Goal: Information Seeking & Learning: Learn about a topic

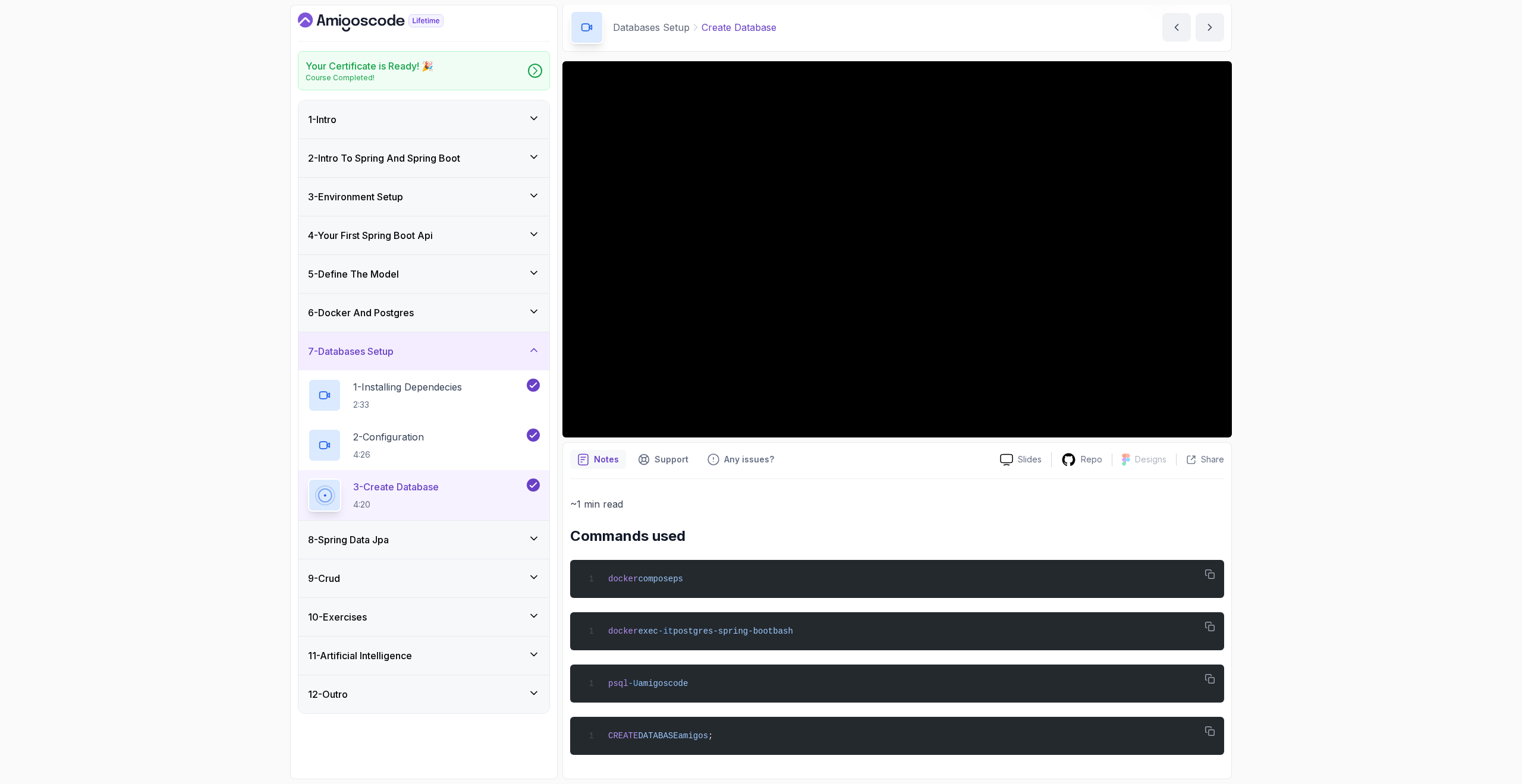
click at [364, 24] on icon "Dashboard" at bounding box center [370, 22] width 146 height 19
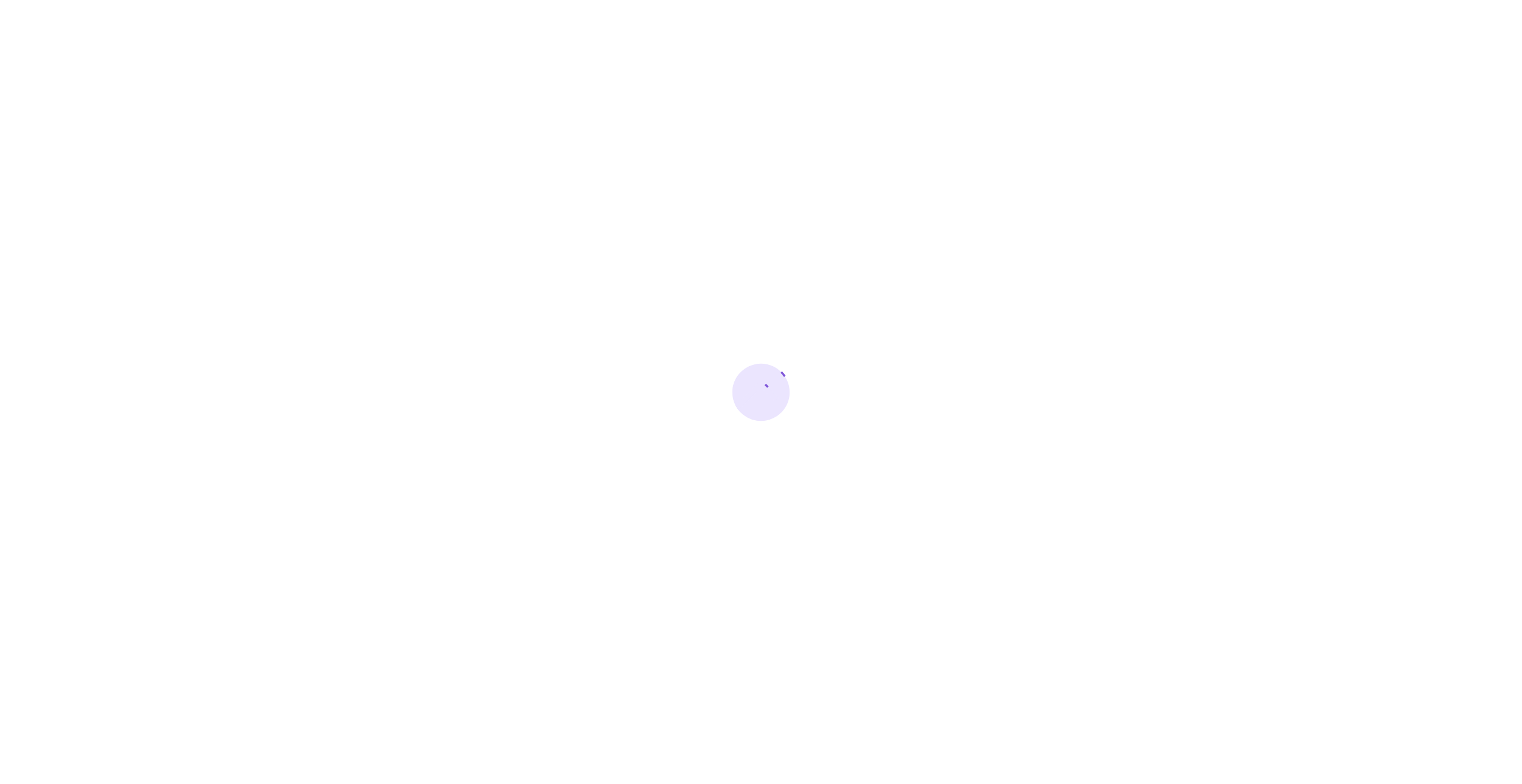
click at [1157, 78] on div at bounding box center [761, 392] width 1522 height 784
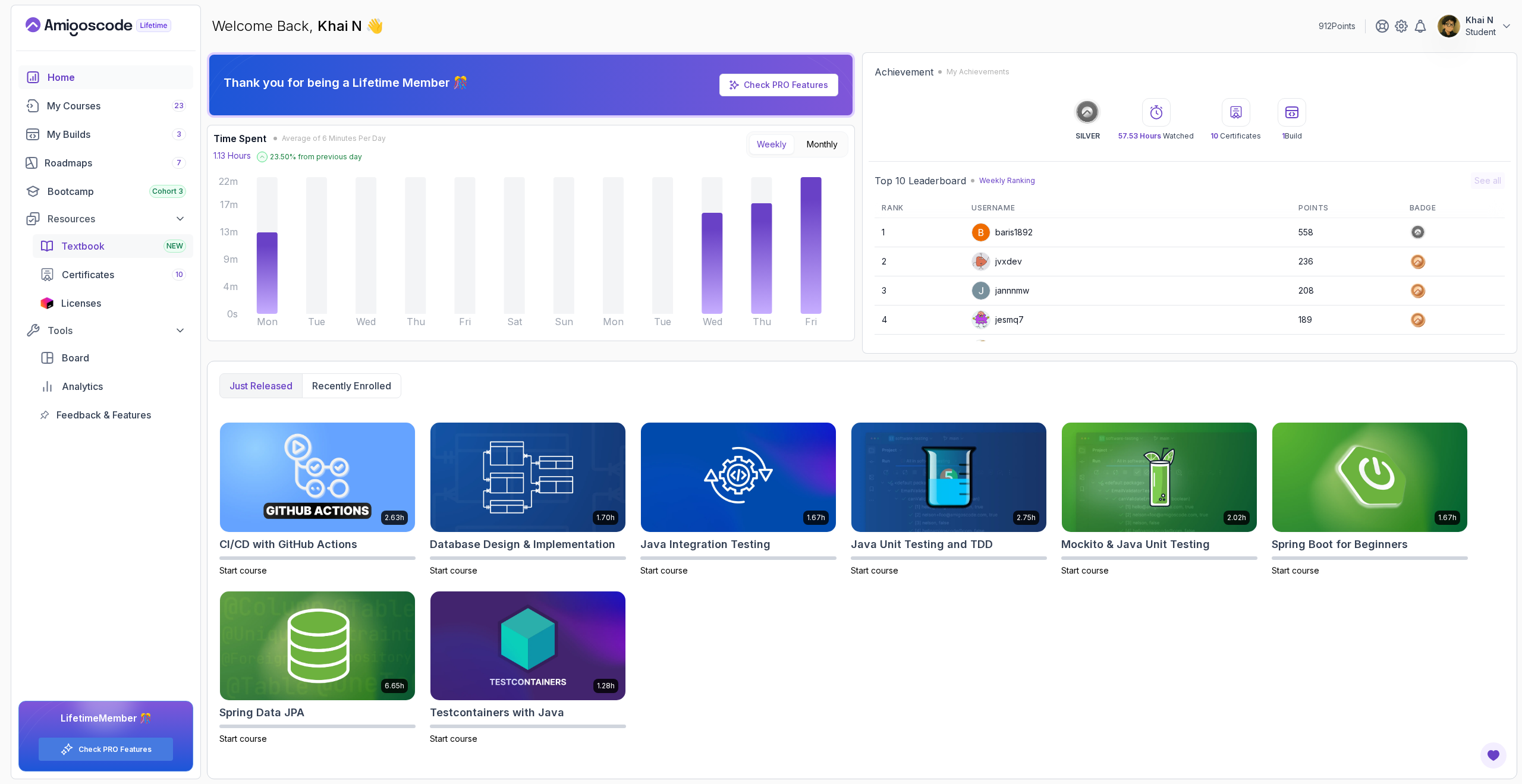
click at [115, 240] on div "Textbook NEW" at bounding box center [123, 246] width 125 height 14
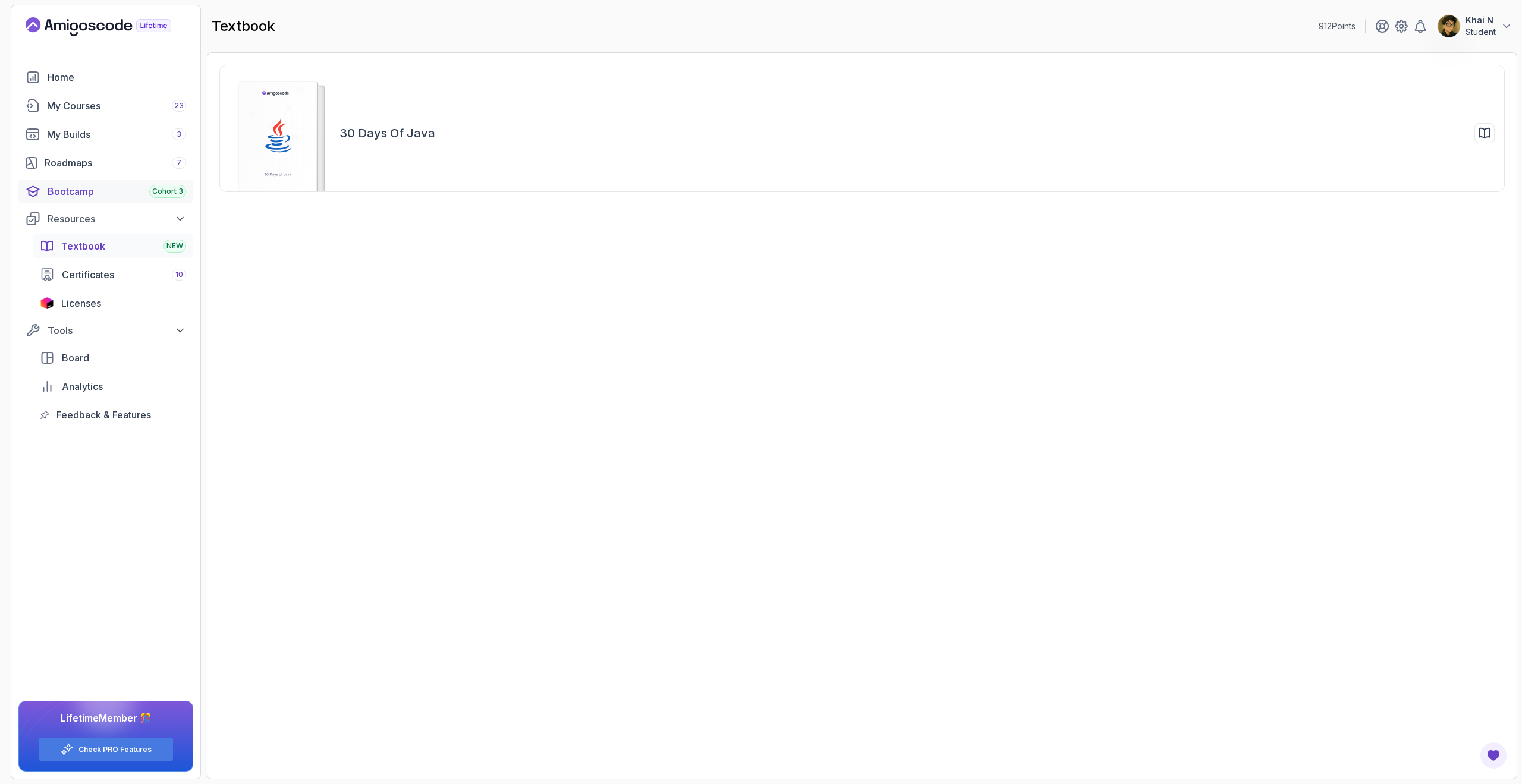
click at [100, 193] on div "Bootcamp Cohort 3" at bounding box center [117, 191] width 138 height 14
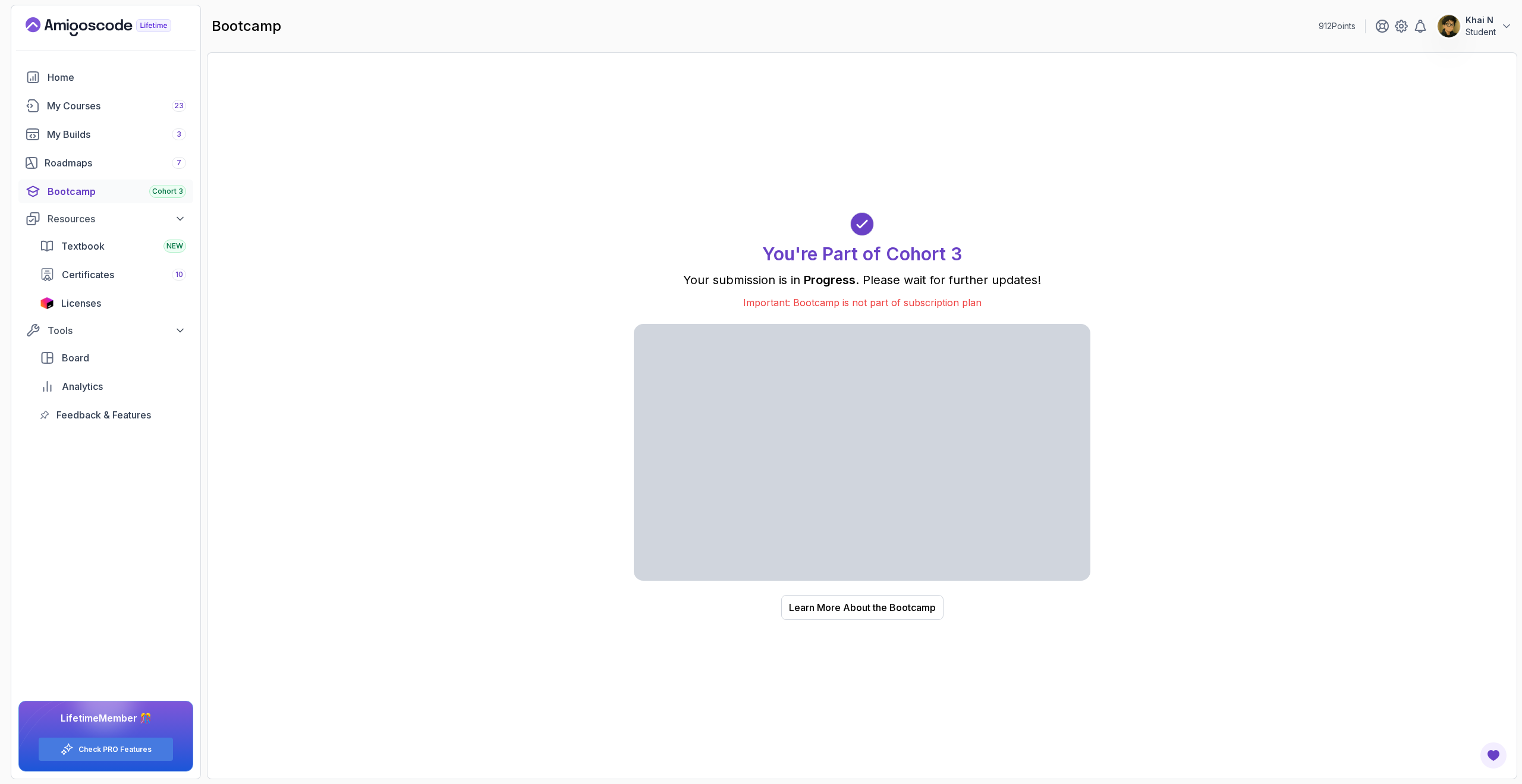
click at [800, 303] on p "Important: Bootcamp is not part of subscription plan" at bounding box center [862, 303] width 457 height 14
click at [788, 283] on p "Your submission is in Progress . Please wait for further updates!" at bounding box center [862, 280] width 457 height 17
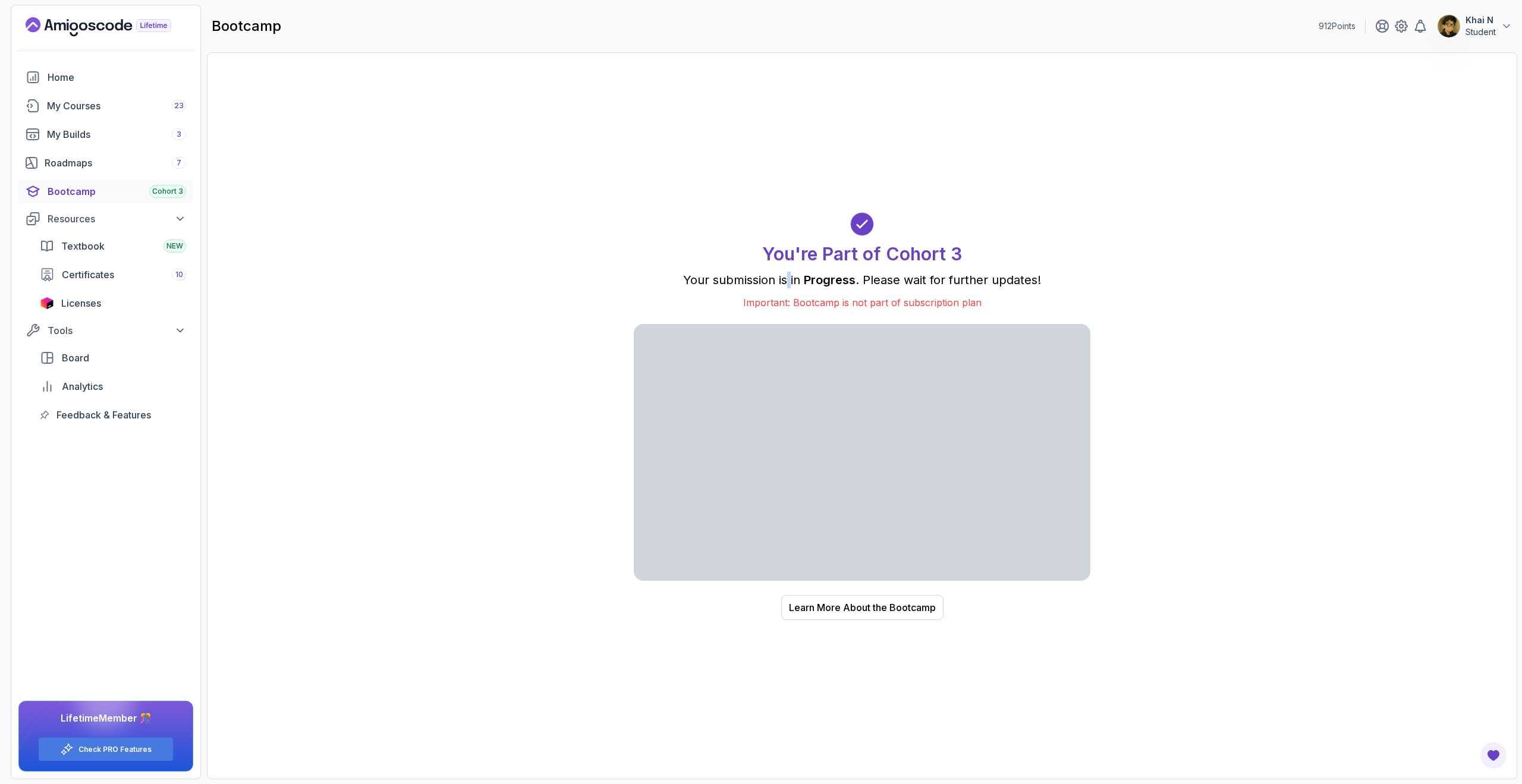
click at [788, 283] on p "Your submission is in Progress . Please wait for further updates!" at bounding box center [862, 280] width 457 height 17
click at [104, 159] on div "Roadmaps 7" at bounding box center [115, 163] width 141 height 14
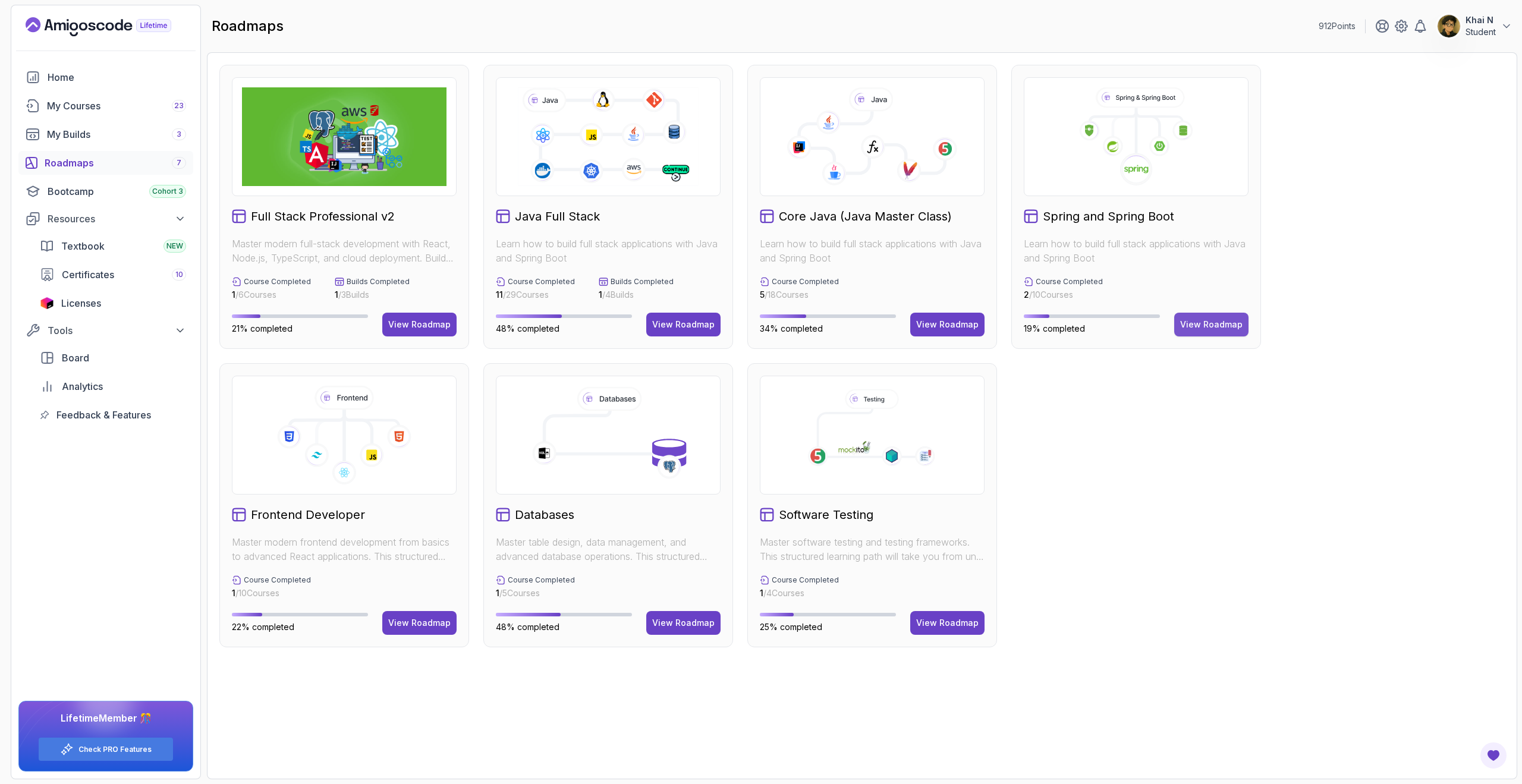
click at [1227, 324] on div "View Roadmap" at bounding box center [1211, 324] width 62 height 12
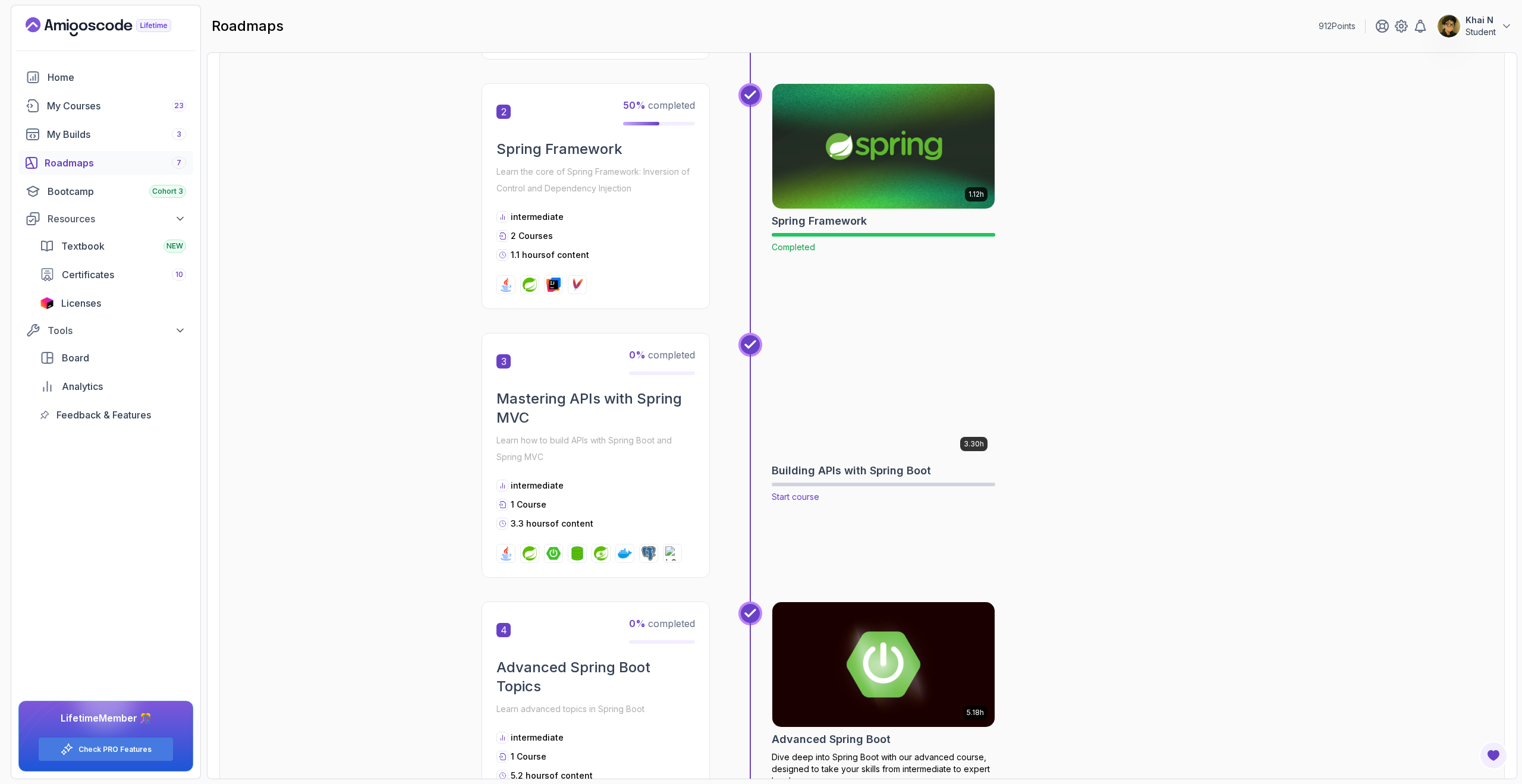
scroll to position [457, 0]
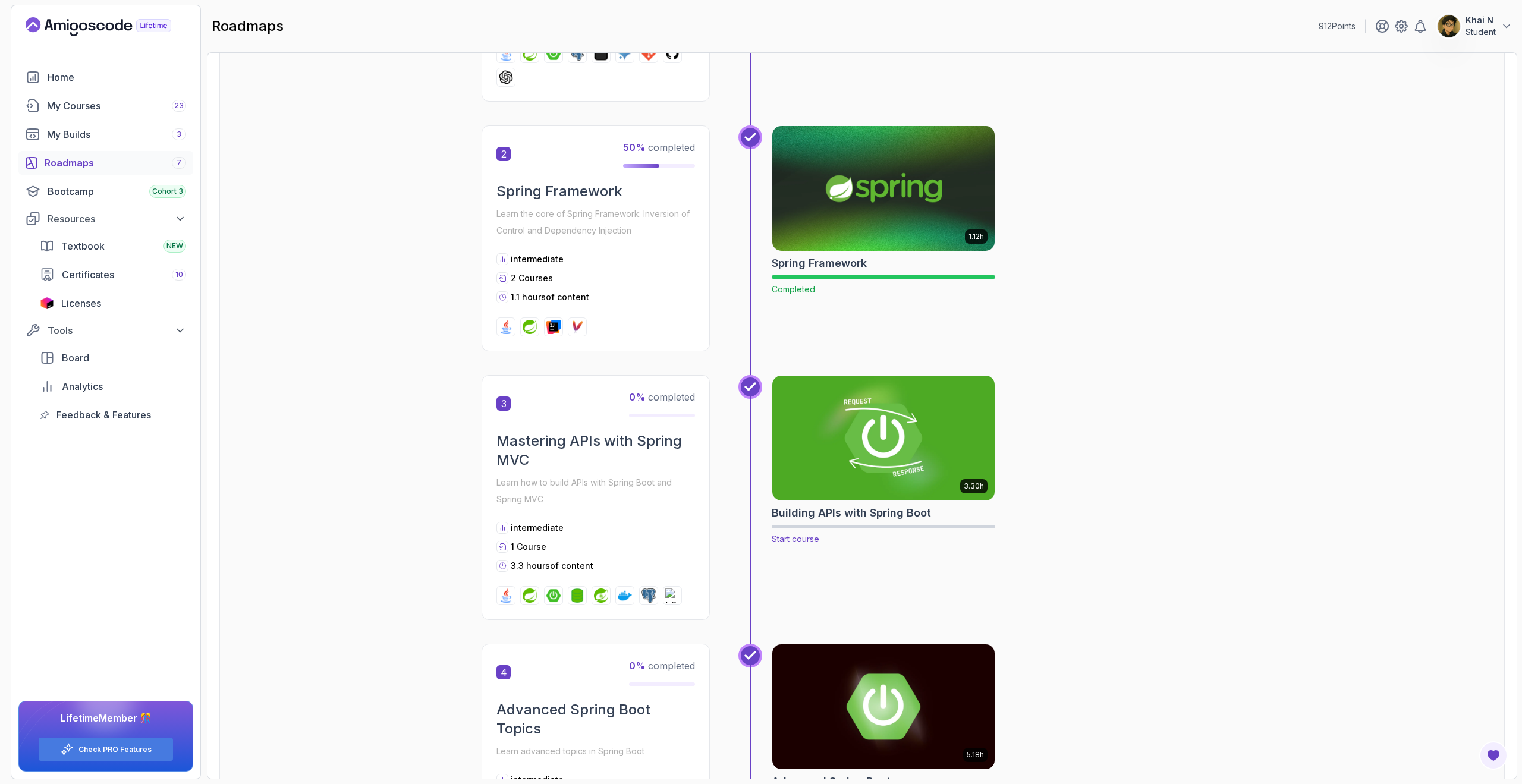
click at [913, 448] on img at bounding box center [883, 438] width 234 height 130
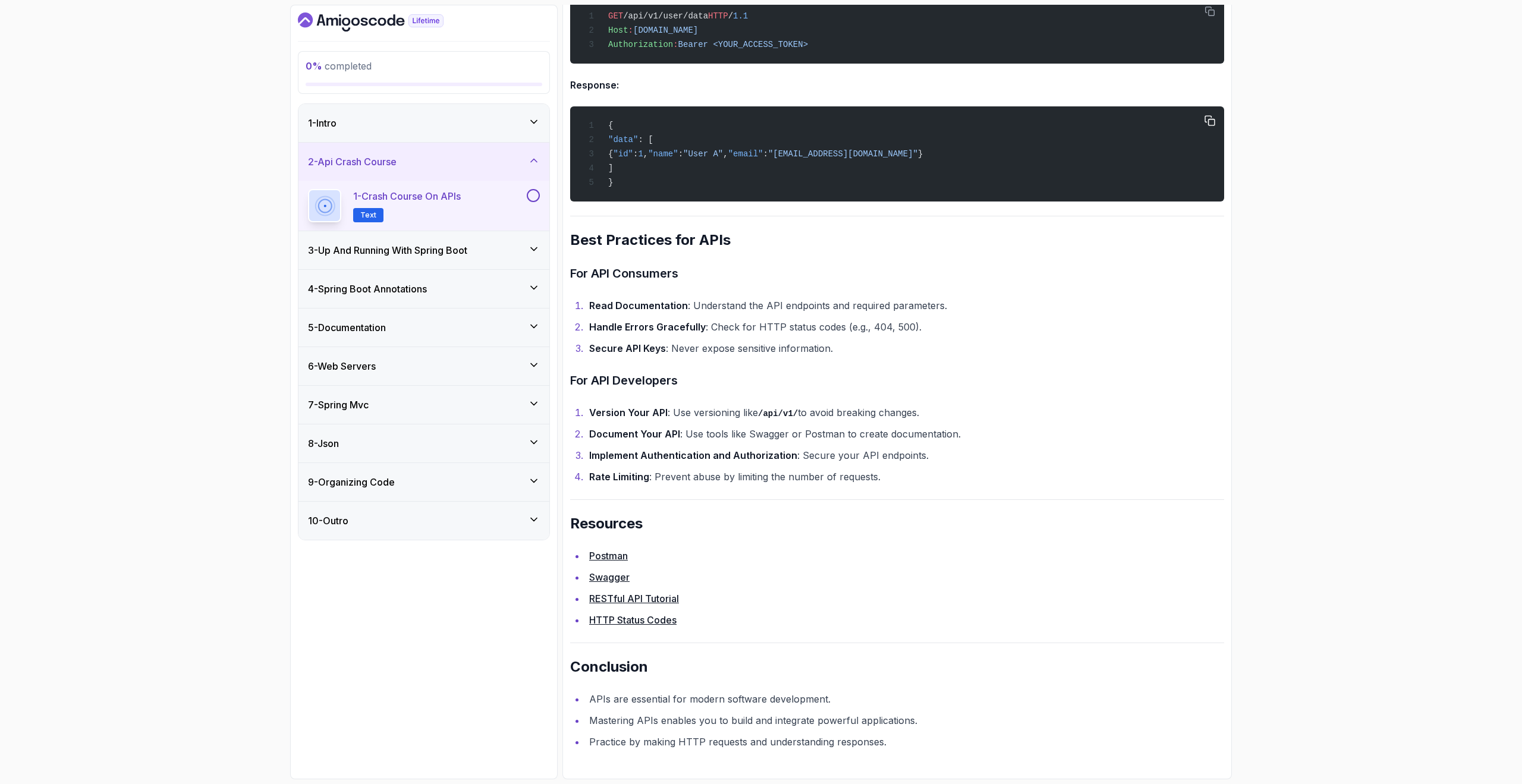
scroll to position [2040, 0]
click at [654, 481] on li "Rate Limiting : Prevent abuse by limiting the number of requests." at bounding box center [904, 477] width 639 height 17
click at [451, 257] on div "3 - Up And Running With Spring Boot" at bounding box center [424, 250] width 251 height 38
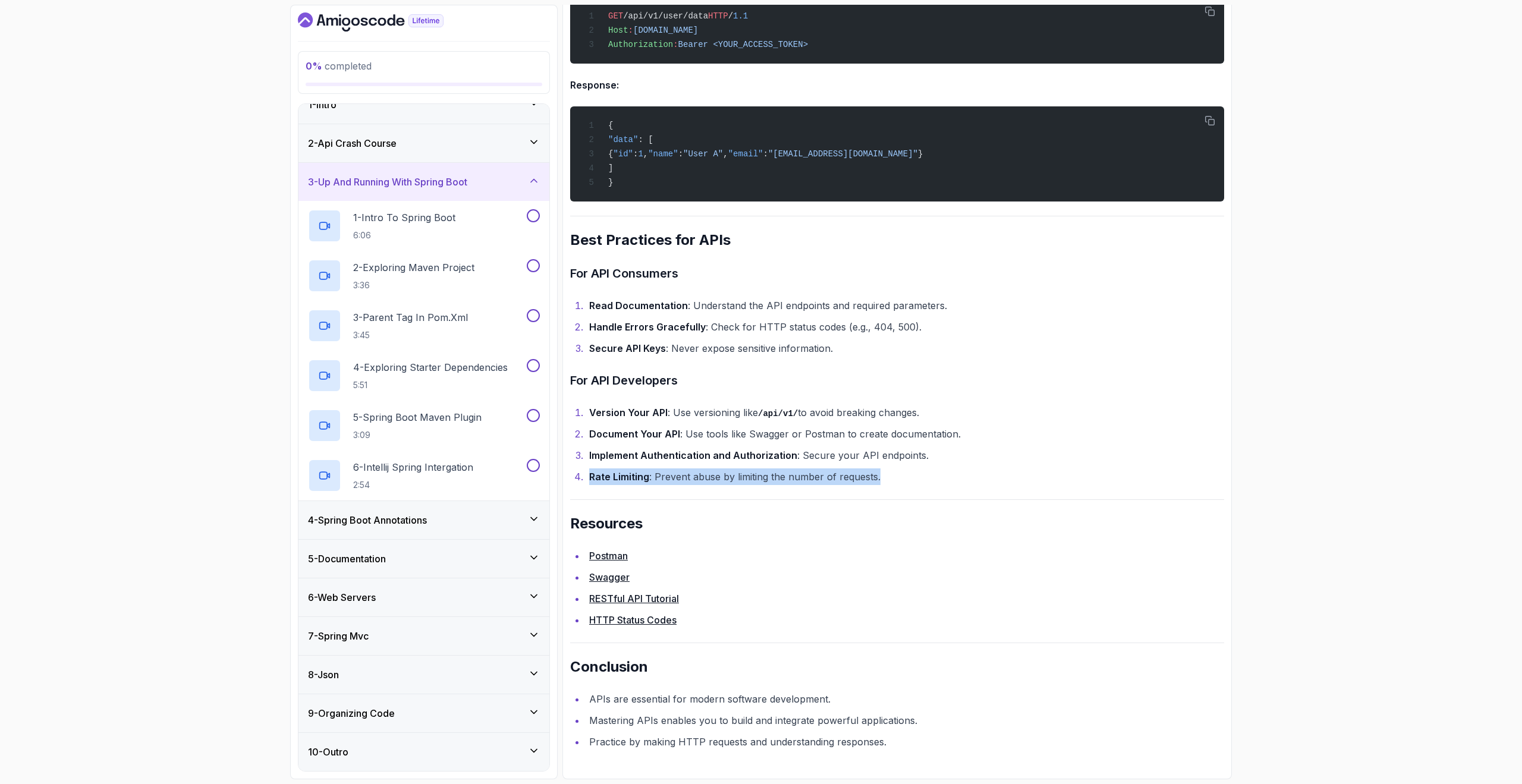
scroll to position [19, 0]
click at [419, 521] on h3 "4 - Spring Boot Annotations" at bounding box center [367, 520] width 119 height 14
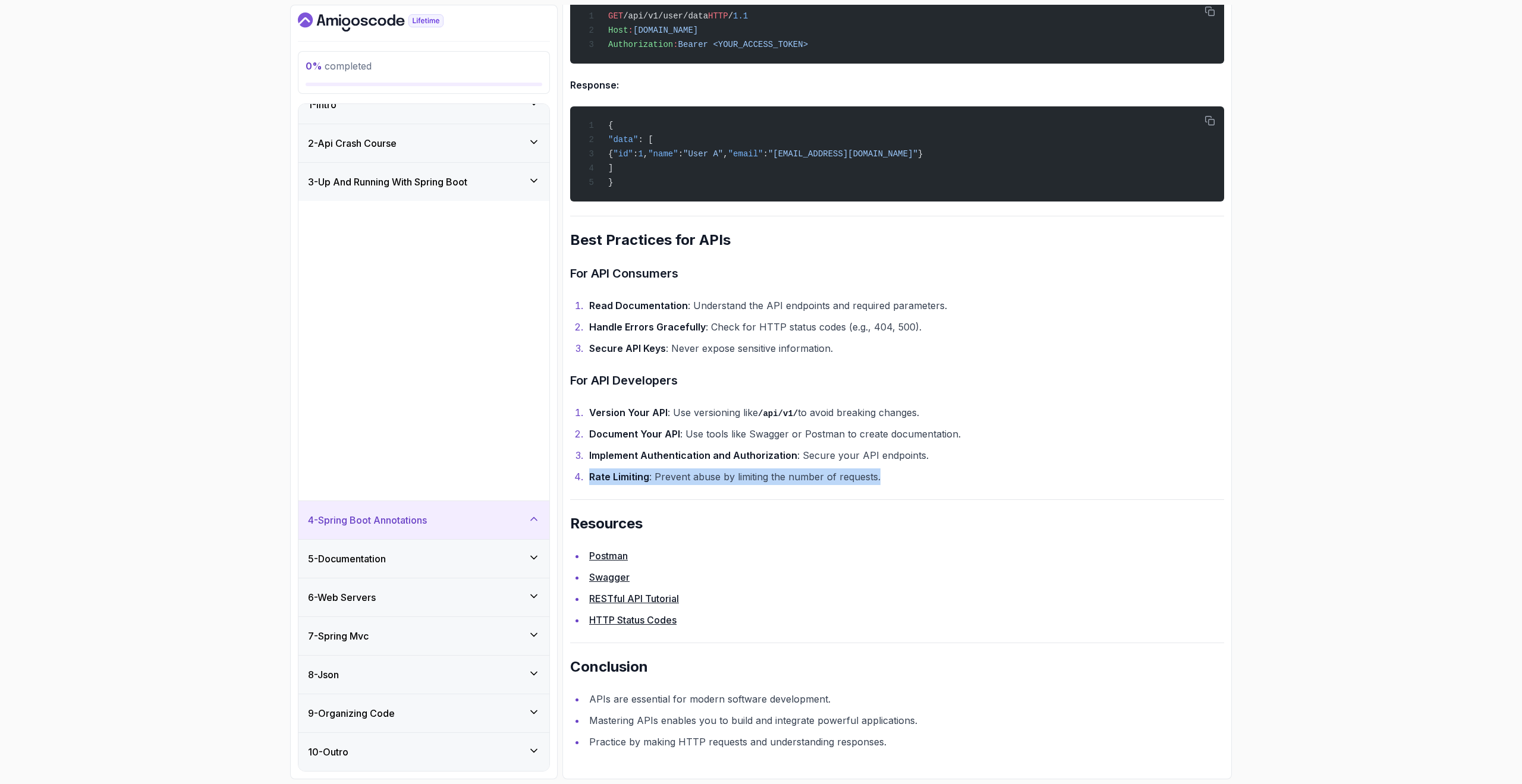
scroll to position [0, 0]
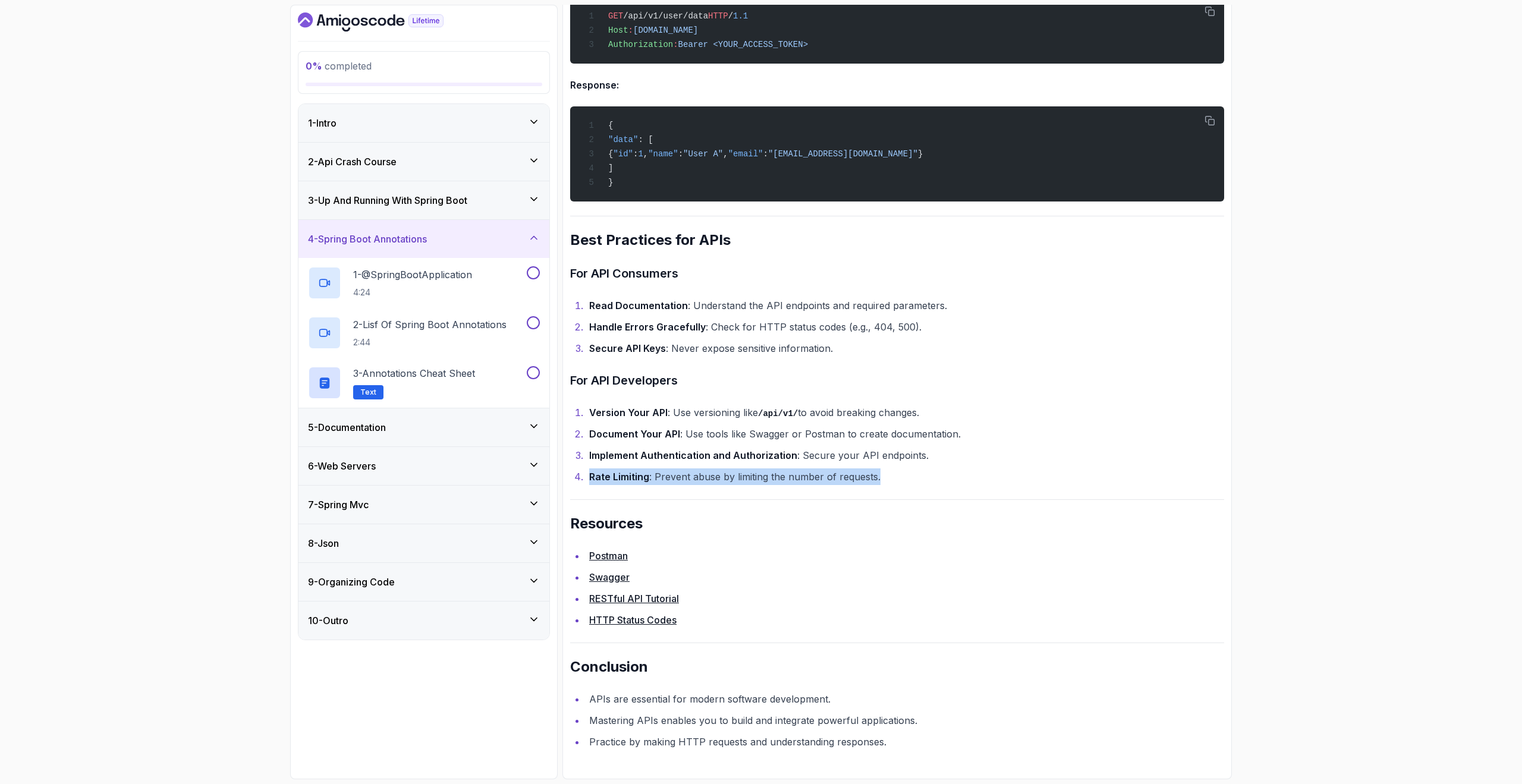
click at [419, 428] on div "5 - Documentation" at bounding box center [424, 428] width 232 height 14
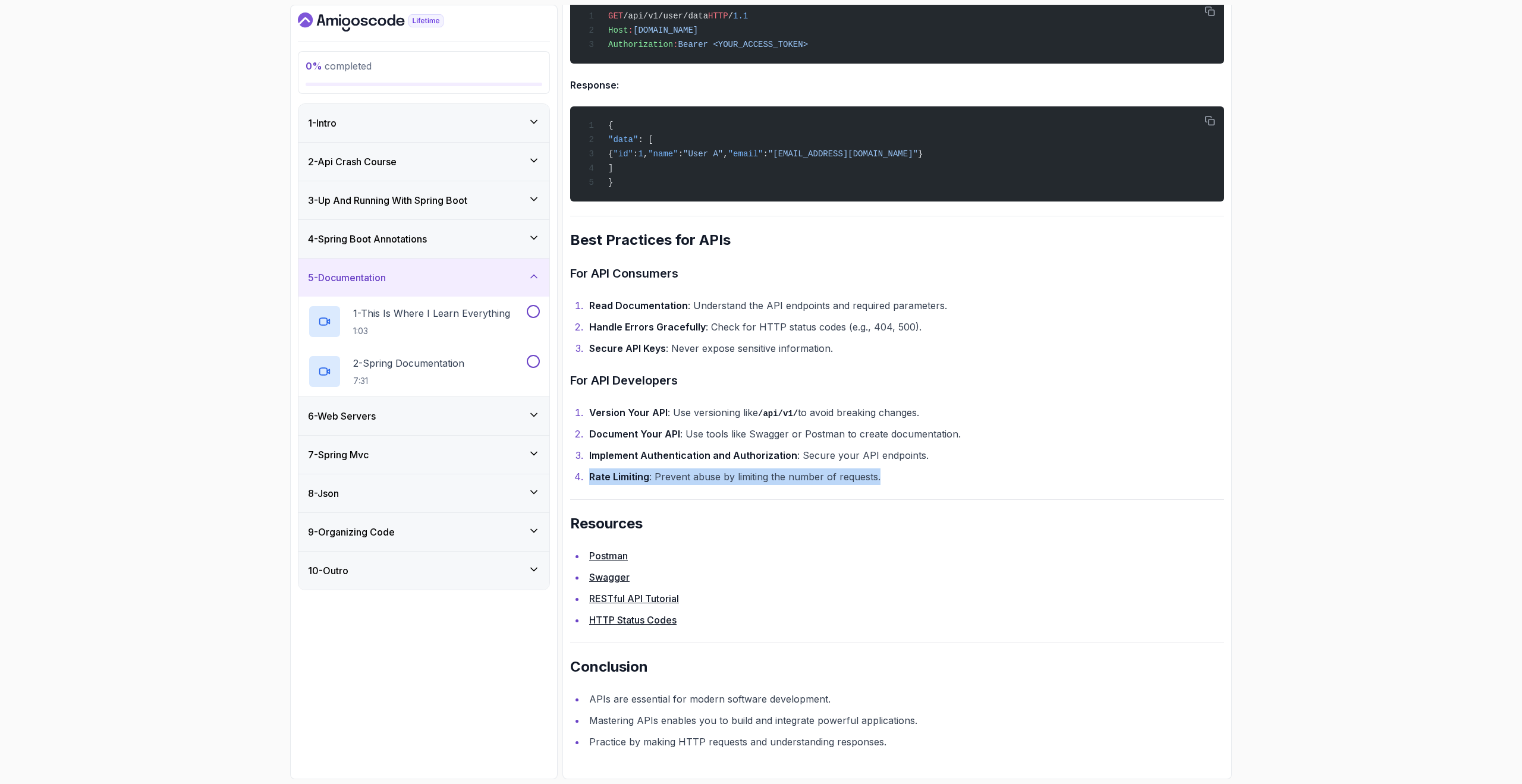
click at [417, 414] on div "6 - Web Servers" at bounding box center [424, 416] width 232 height 14
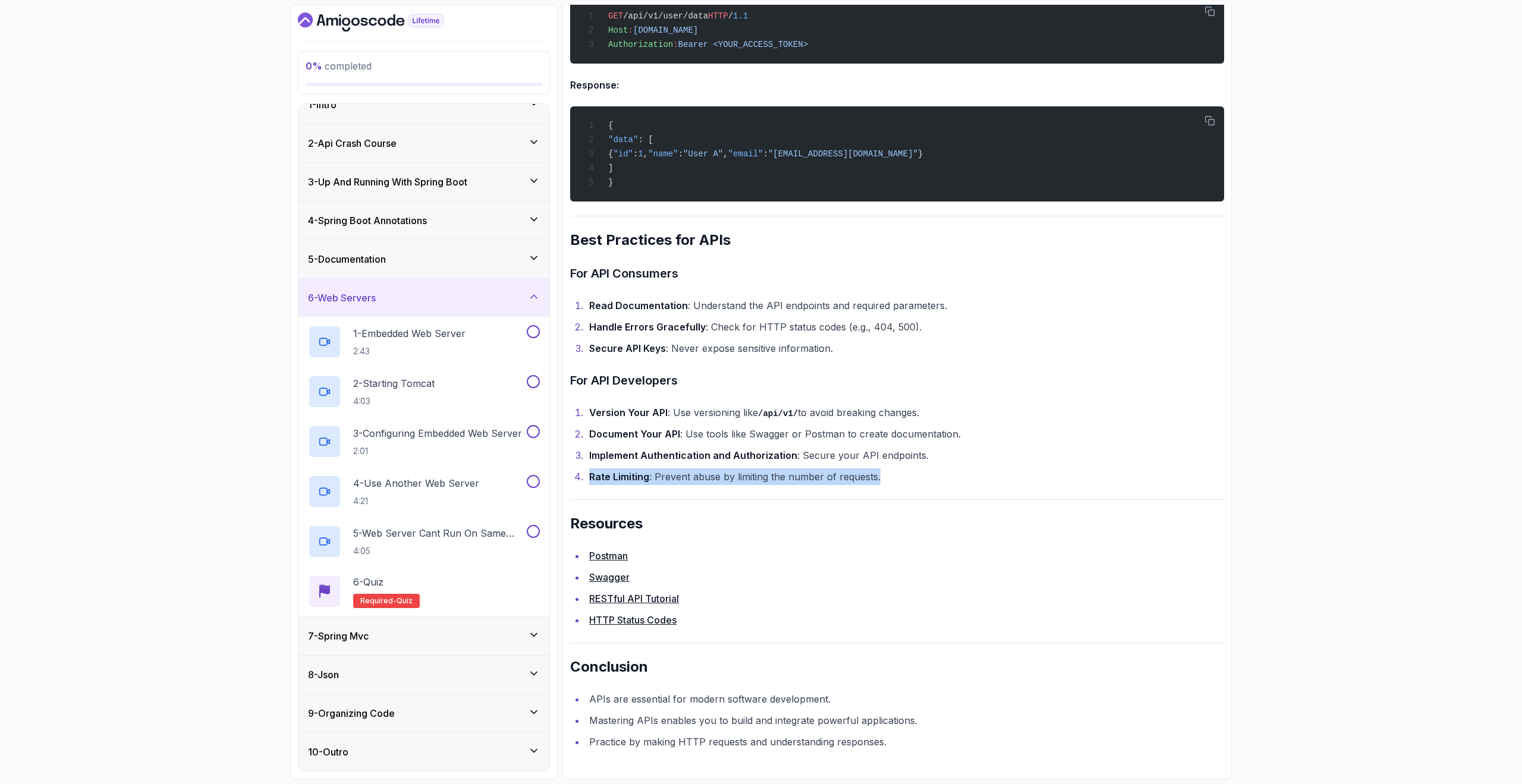
click at [414, 652] on div "7 - Spring Mvc" at bounding box center [424, 635] width 251 height 38
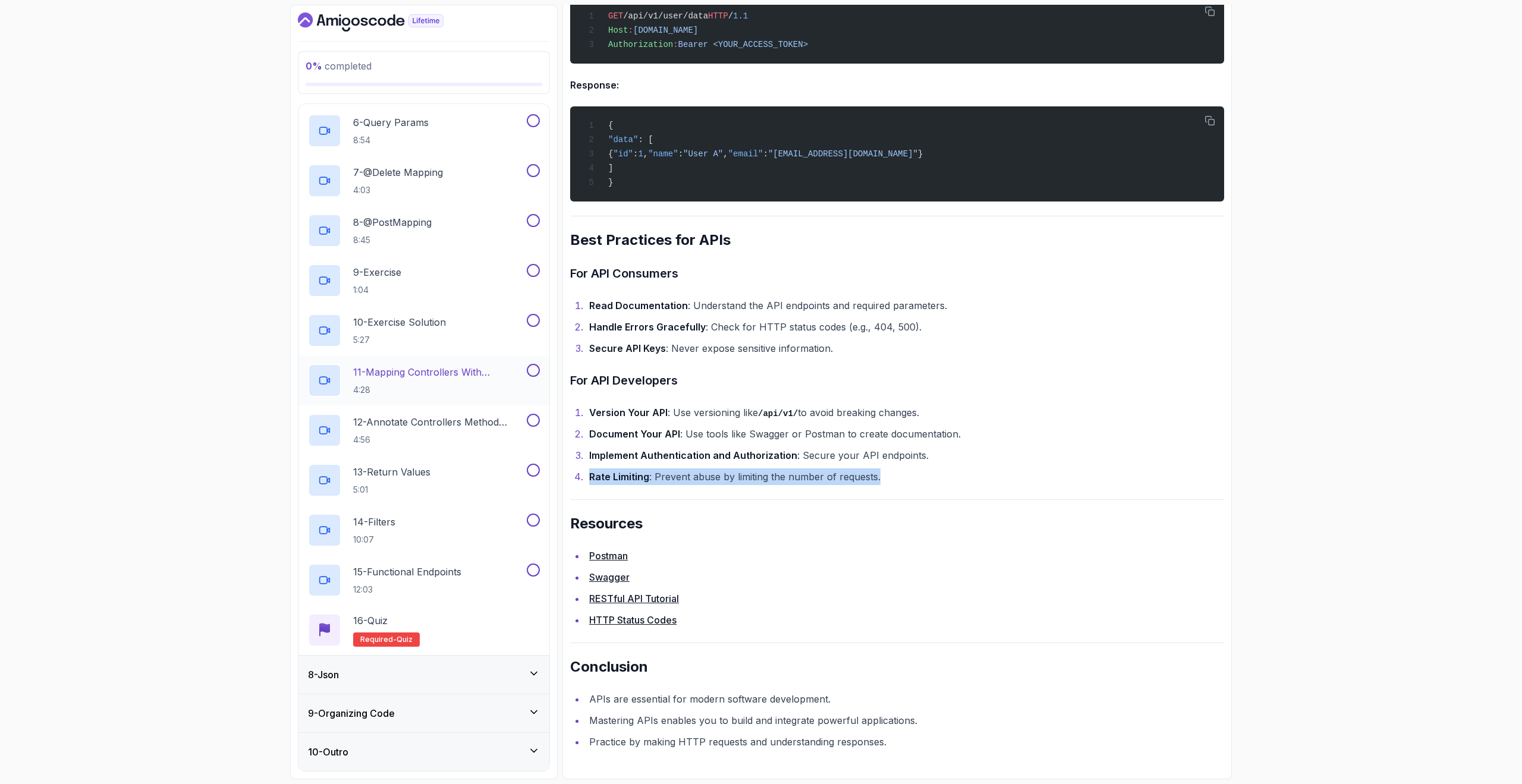
scroll to position [518, 0]
click at [414, 673] on div "8 - Json" at bounding box center [424, 675] width 232 height 14
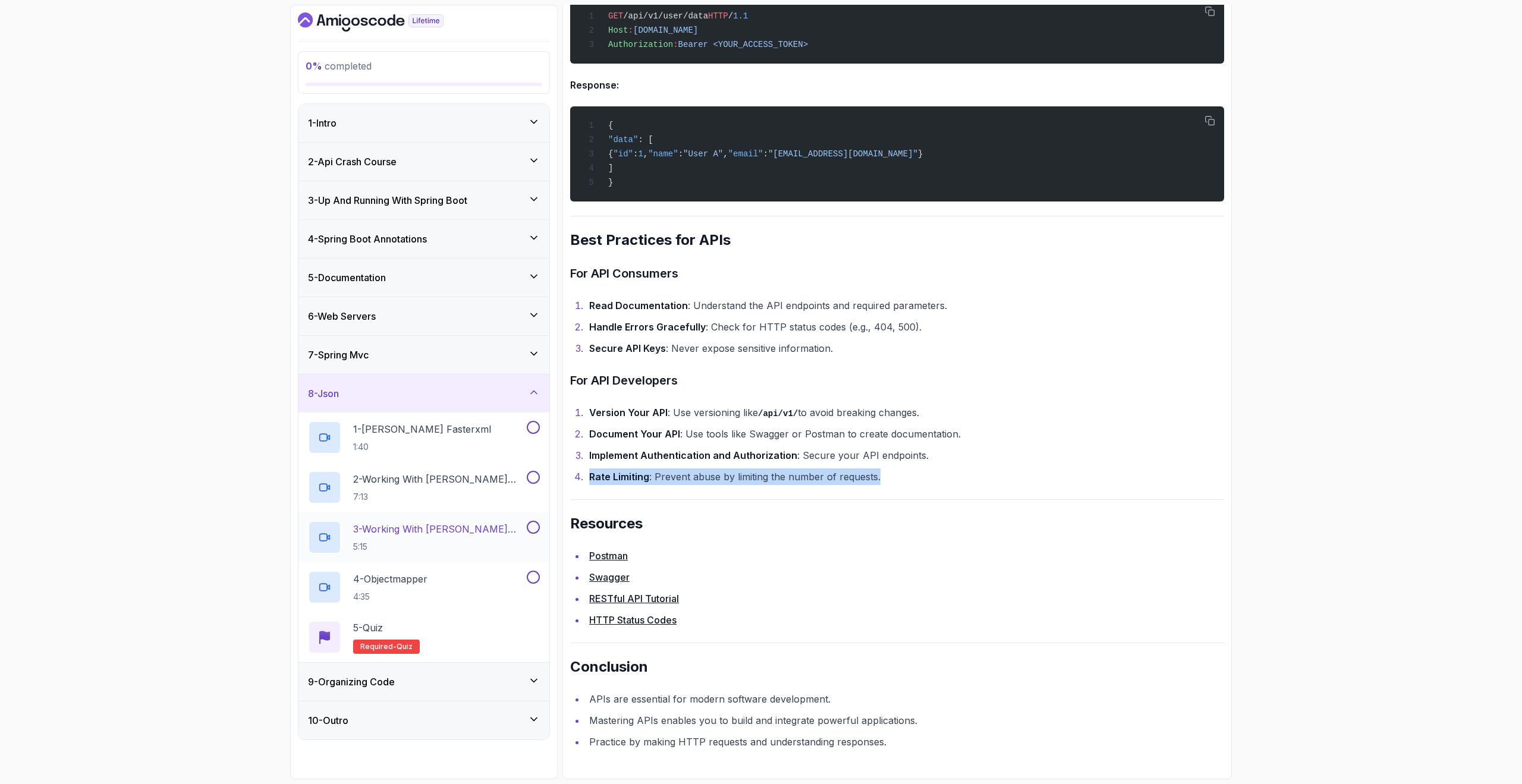
scroll to position [0, 0]
click at [430, 683] on div "9 - Organizing Code" at bounding box center [424, 682] width 232 height 14
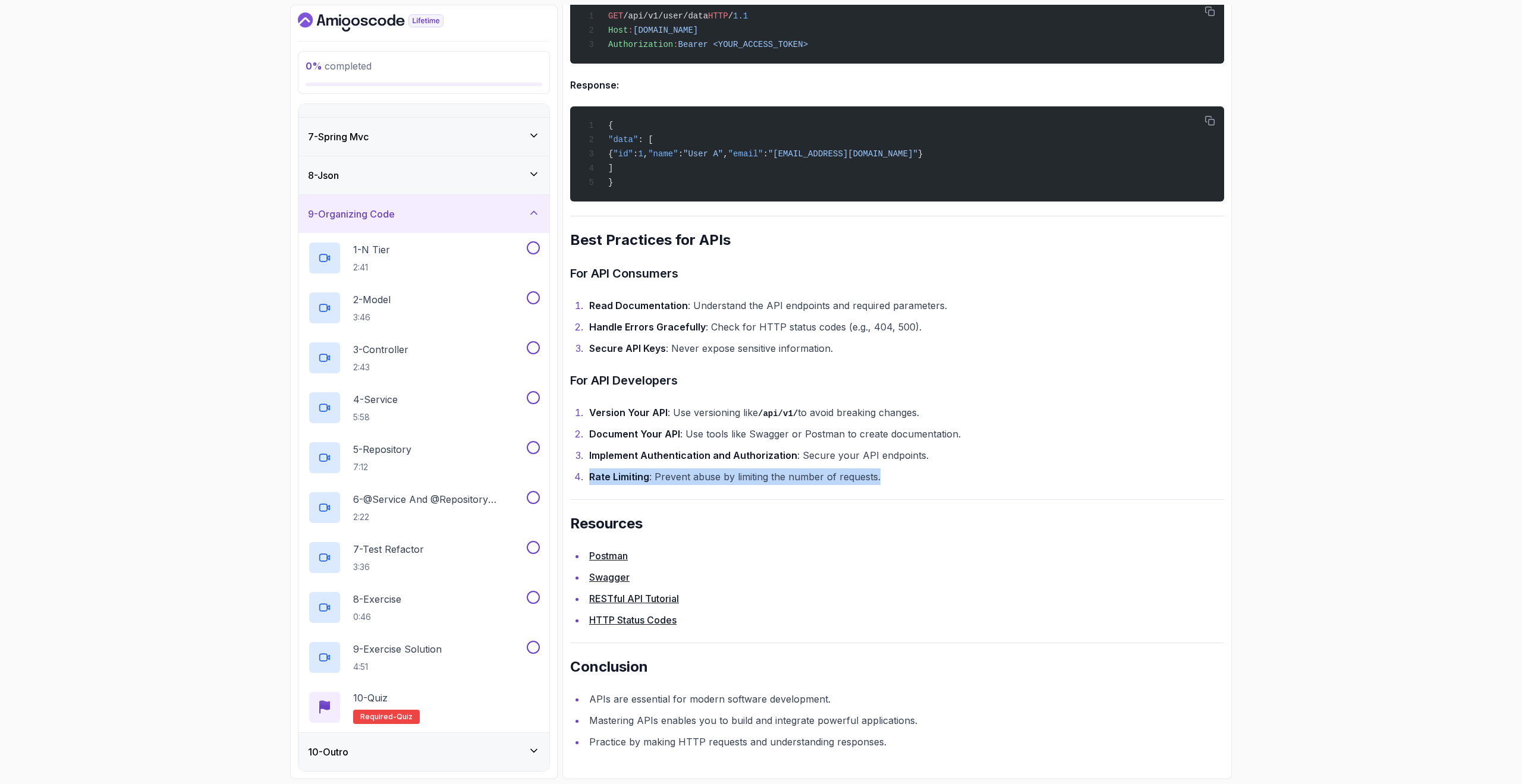
click at [429, 750] on div "10 - Outro" at bounding box center [424, 752] width 232 height 14
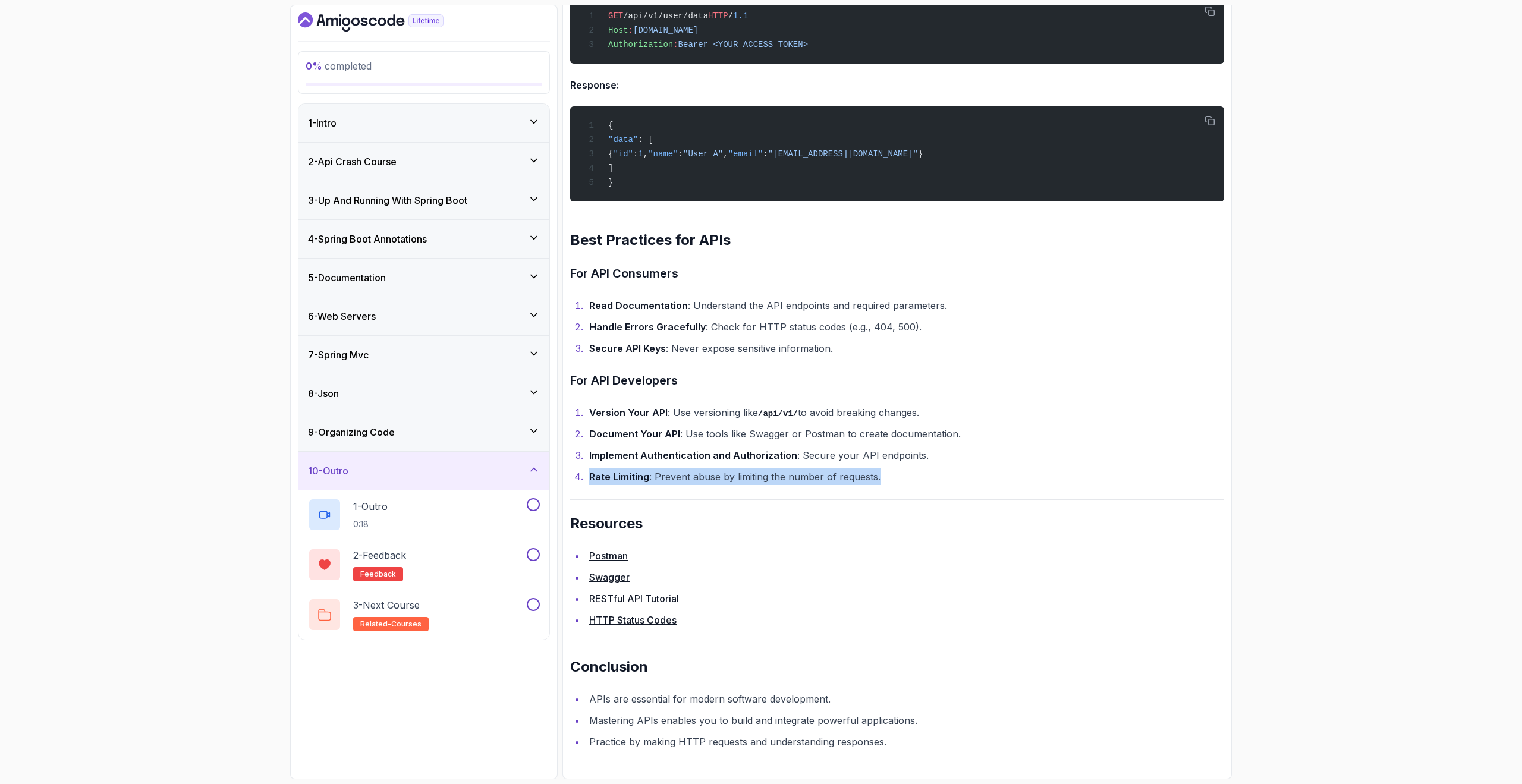
click at [465, 486] on div "10 - Outro" at bounding box center [424, 471] width 251 height 38
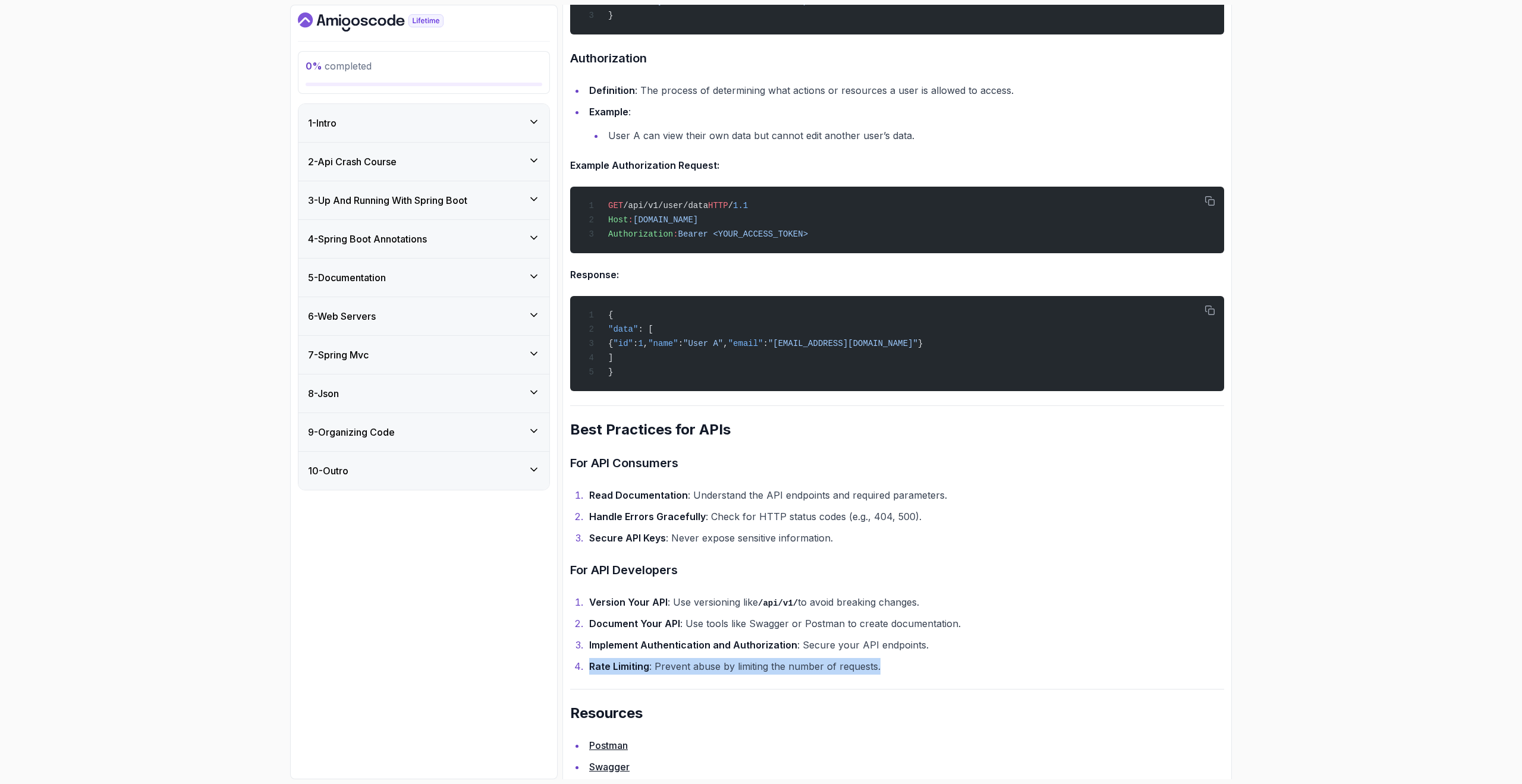
click at [358, 27] on icon "Dashboard" at bounding box center [370, 22] width 146 height 19
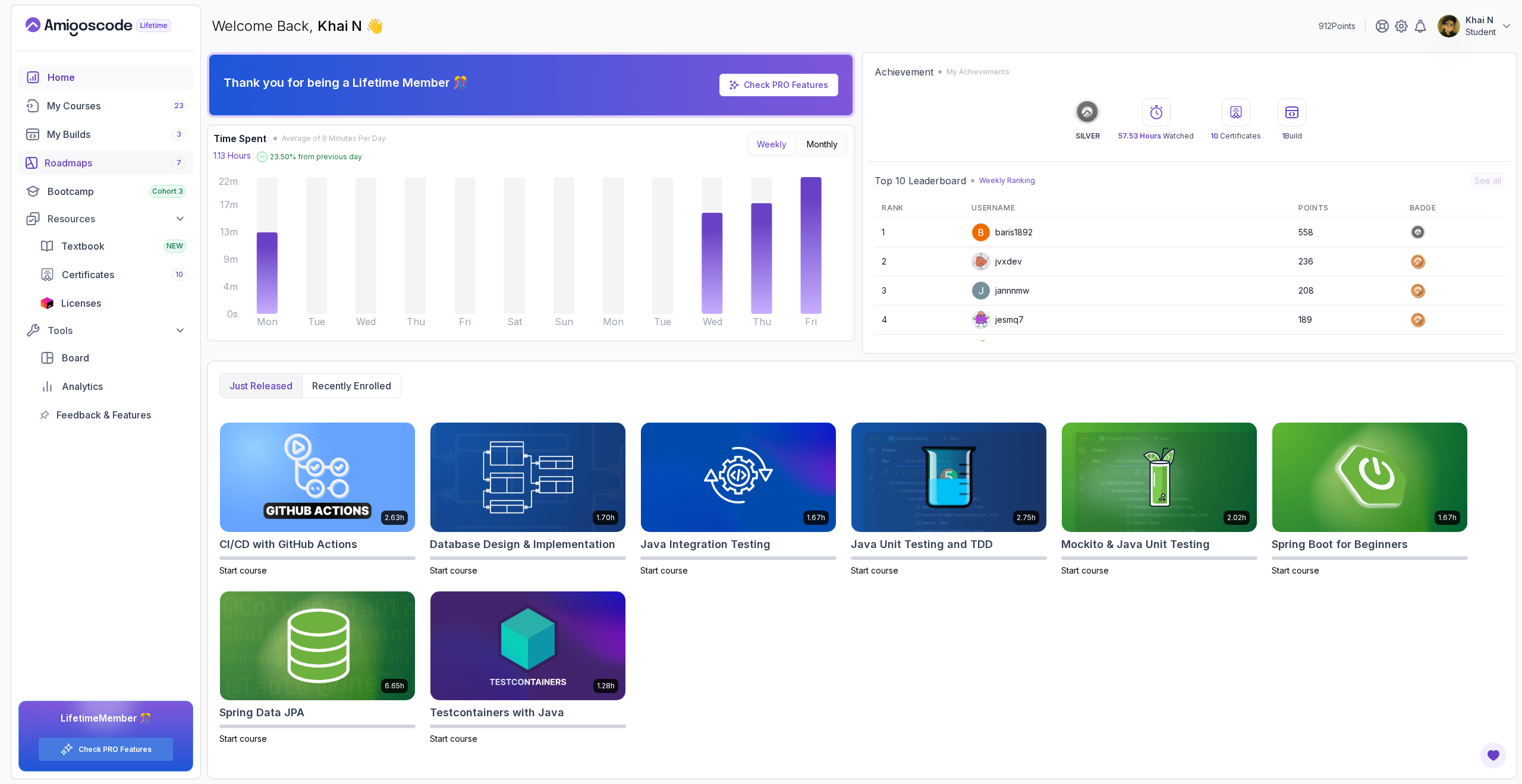
click at [105, 161] on div "Roadmaps 7" at bounding box center [115, 163] width 141 height 14
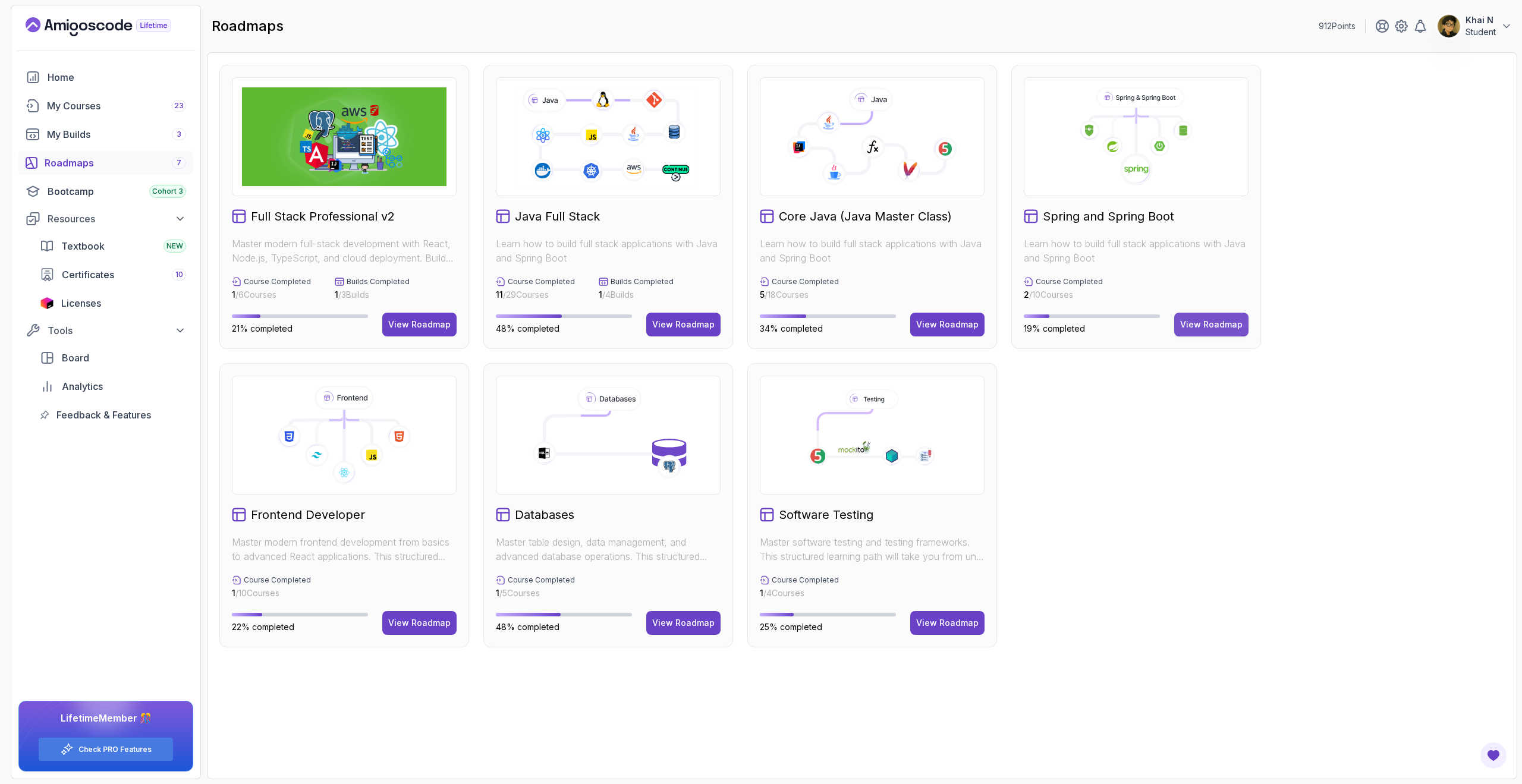
click at [1180, 326] on button "View Roadmap" at bounding box center [1211, 324] width 74 height 24
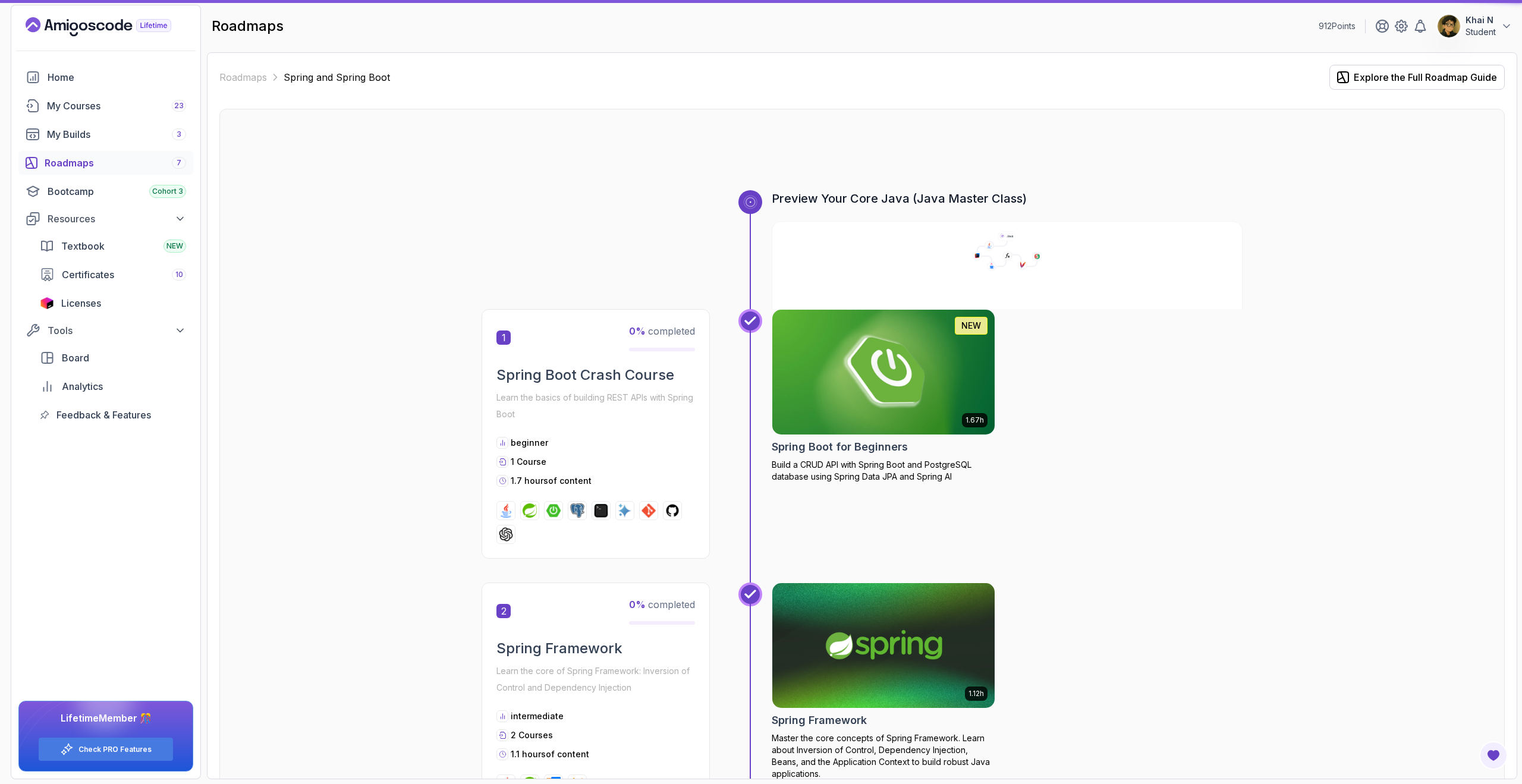
drag, startPoint x: 1180, startPoint y: 326, endPoint x: 1195, endPoint y: 327, distance: 15.0
click at [1195, 327] on div "1.67h NEW Spring Boot for Beginners Build a CRUD API with Spring Boot and Postg…" at bounding box center [1007, 434] width 471 height 249
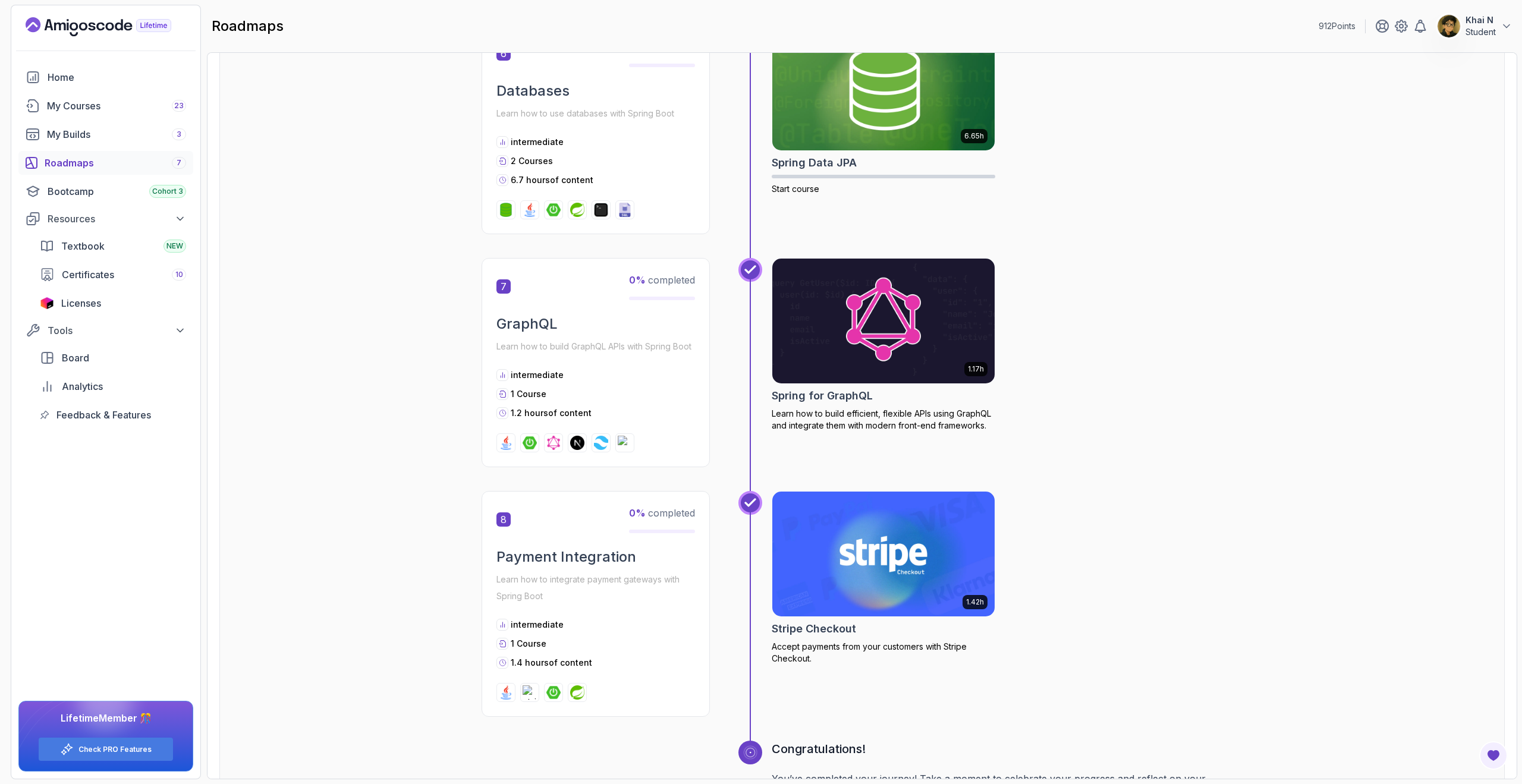
scroll to position [1494, 0]
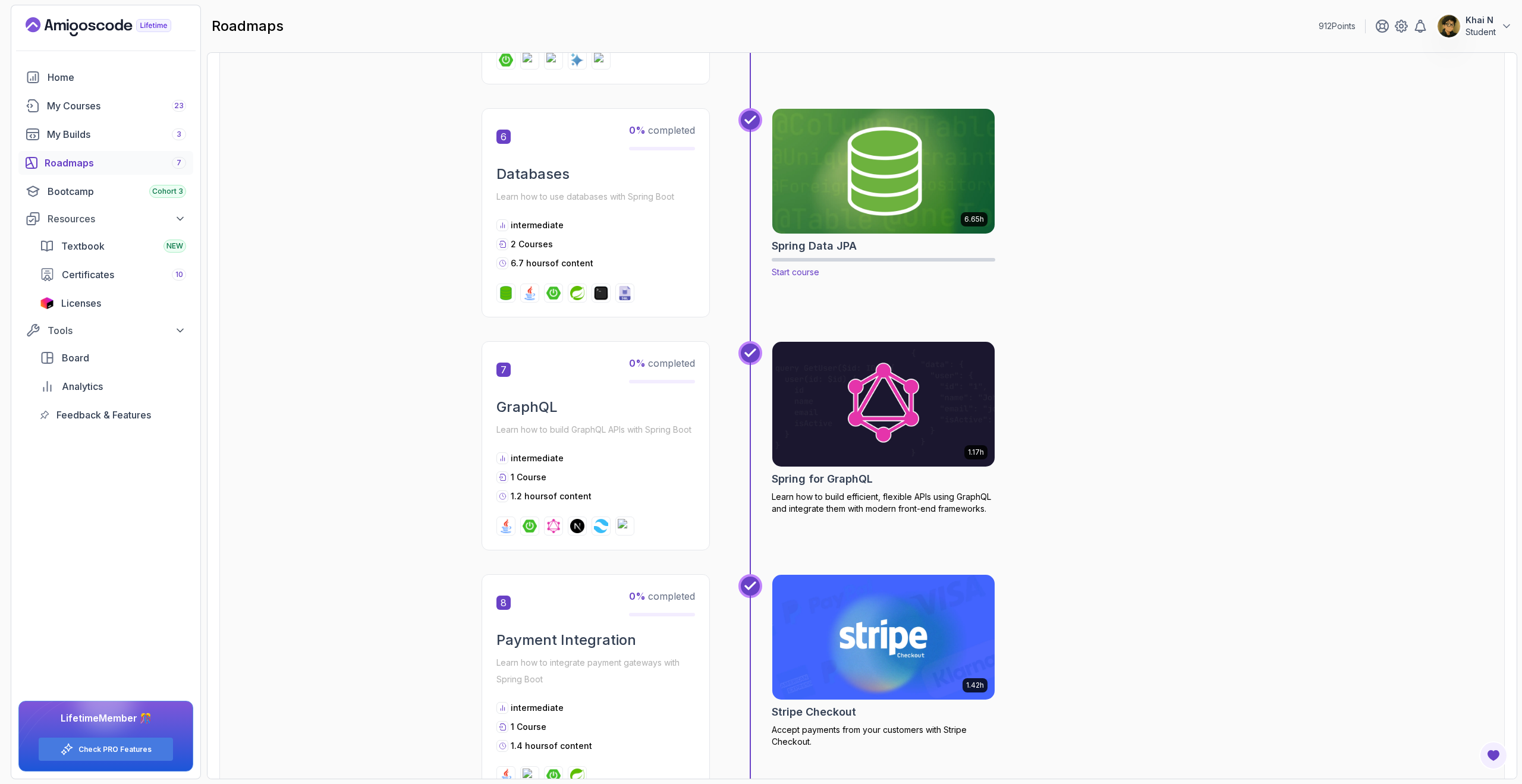
click at [911, 222] on img at bounding box center [883, 171] width 234 height 130
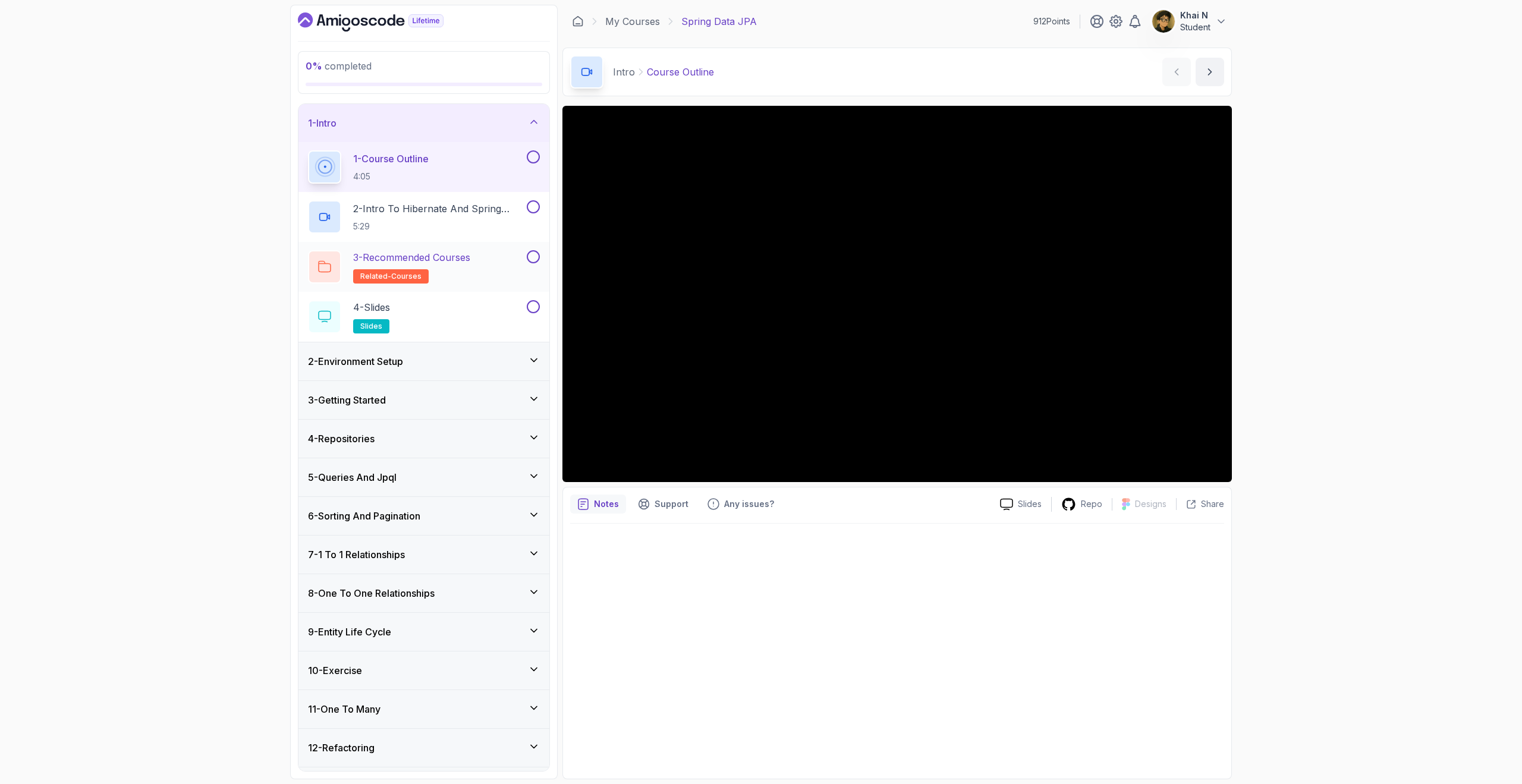
click at [495, 267] on div "3 - Recommended Courses related-courses" at bounding box center [416, 266] width 216 height 33
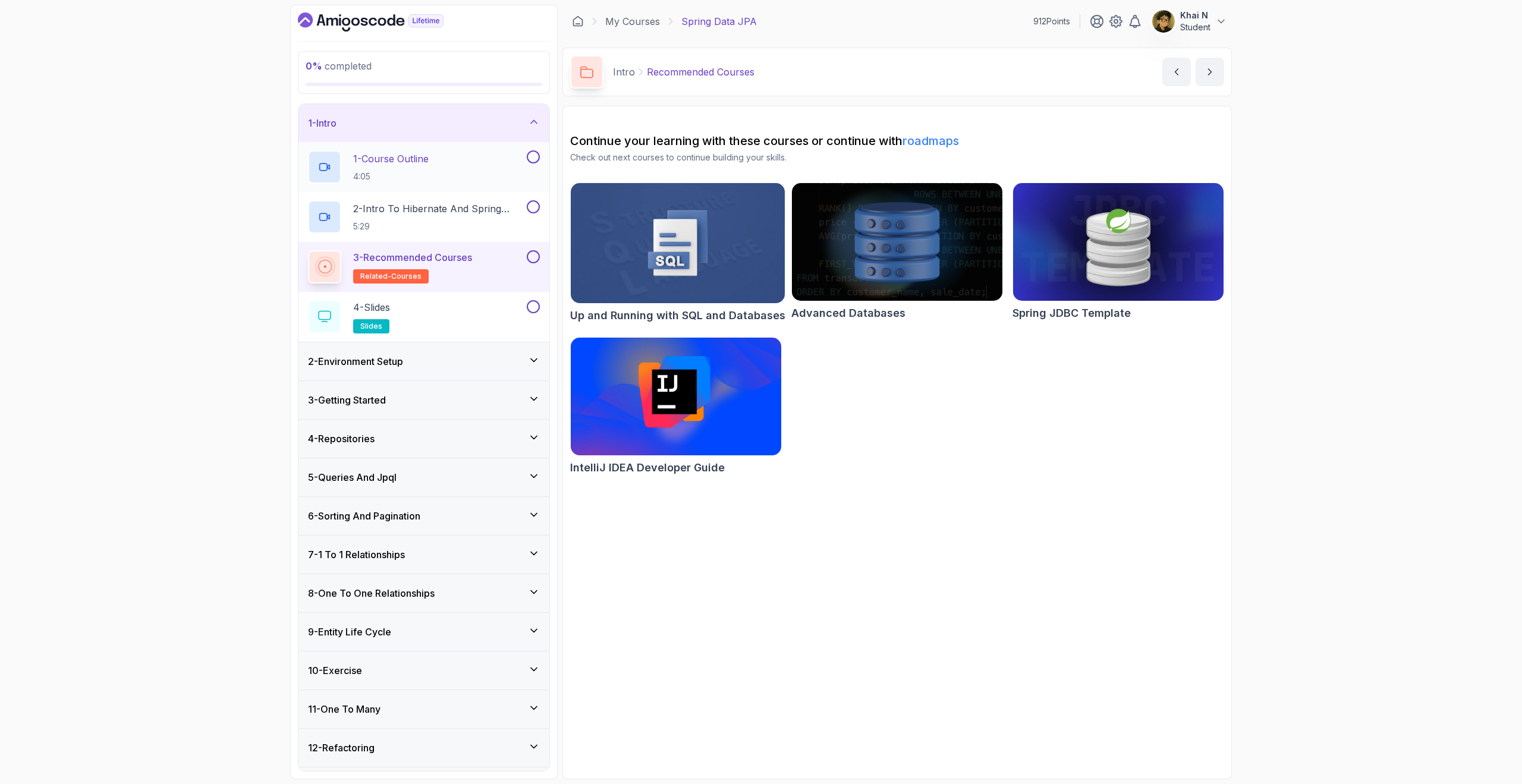
click at [469, 170] on div "1 - Course Outline 4:05" at bounding box center [416, 167] width 216 height 33
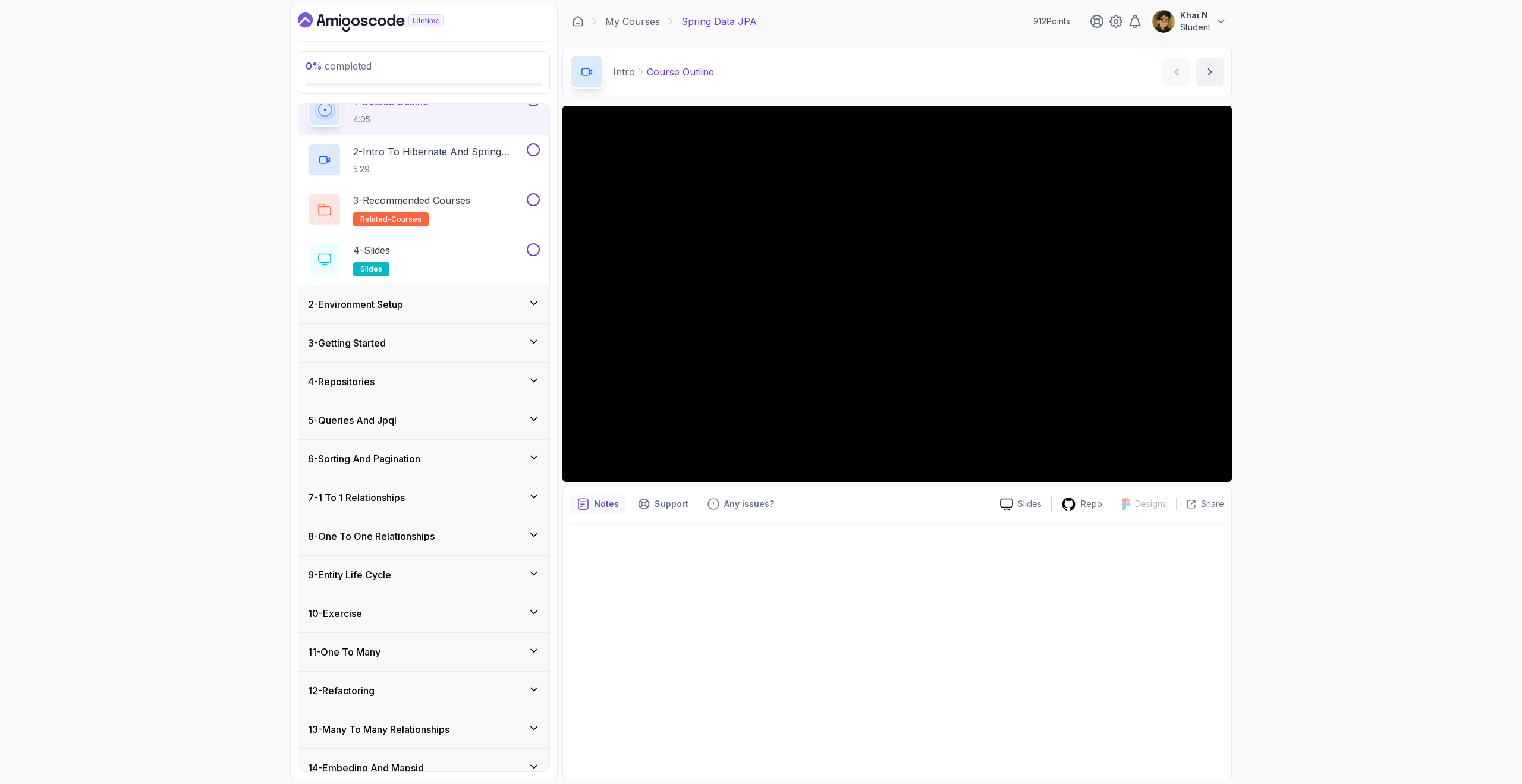
scroll to position [57, 0]
click at [465, 490] on div "7 - 1 To 1 Relationships" at bounding box center [424, 497] width 232 height 14
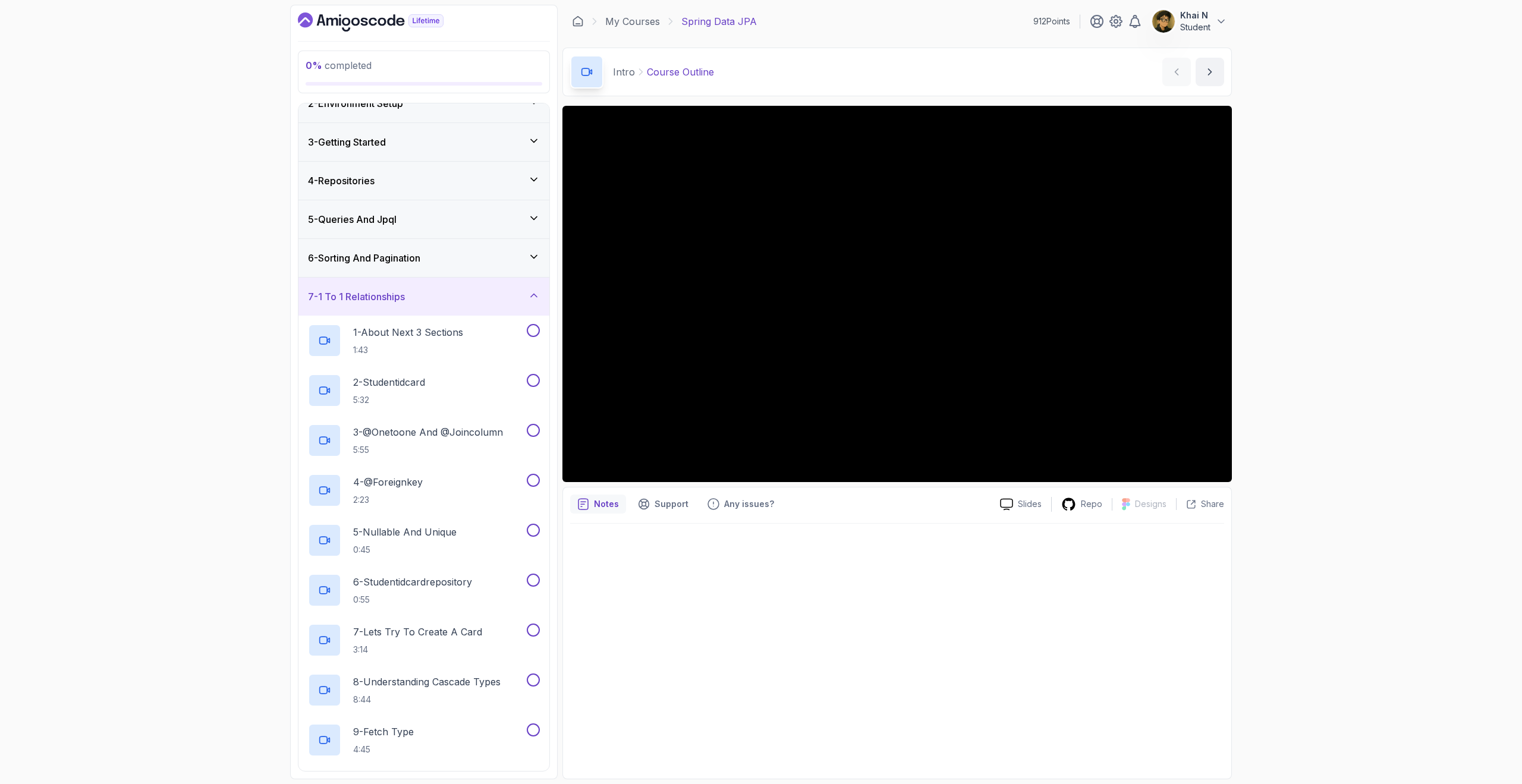
click at [500, 295] on div "7 - 1 To 1 Relationships" at bounding box center [424, 297] width 232 height 14
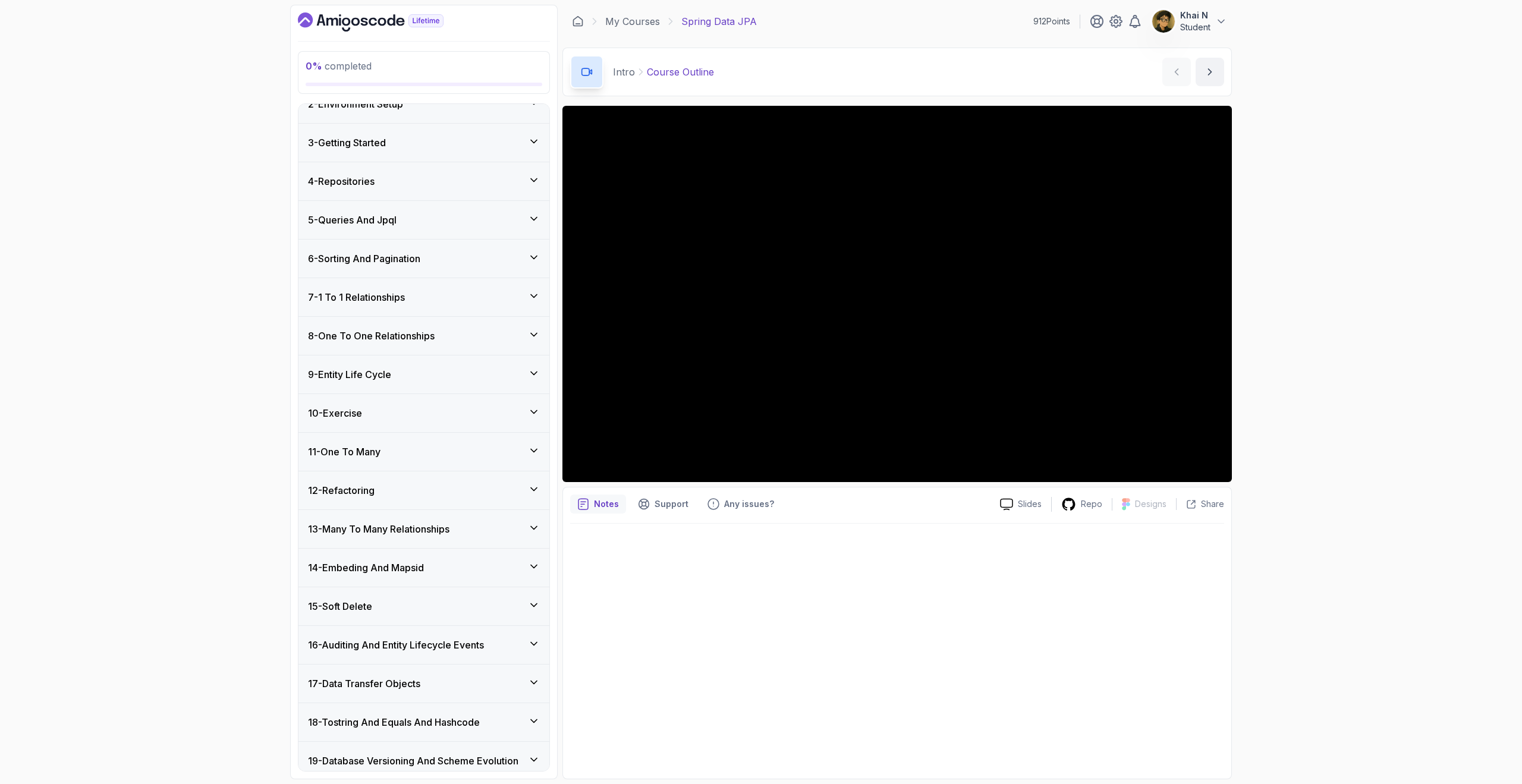
click at [500, 333] on div "8 - One To One Relationships" at bounding box center [424, 336] width 232 height 14
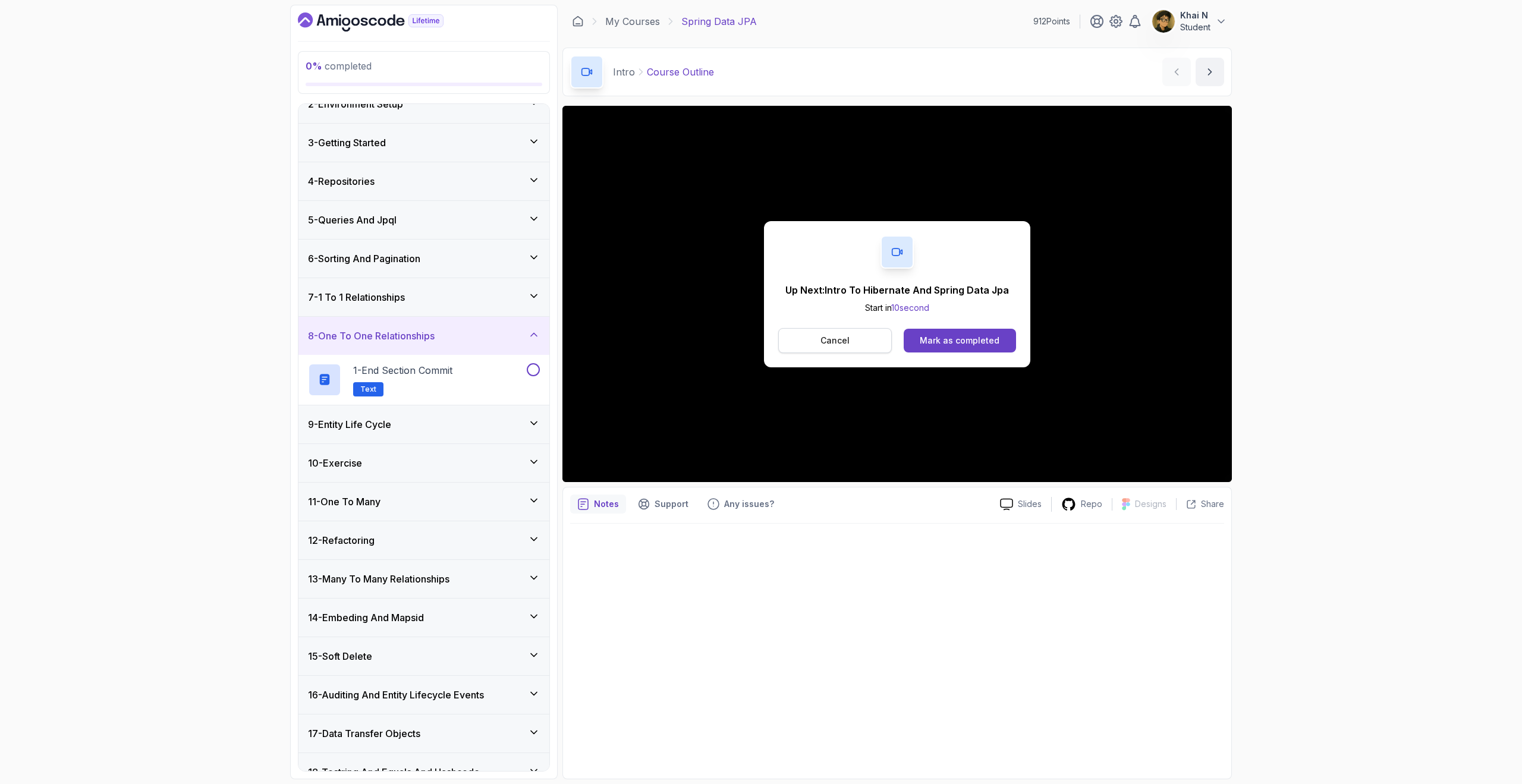
click at [825, 349] on button "Cancel" at bounding box center [835, 340] width 114 height 25
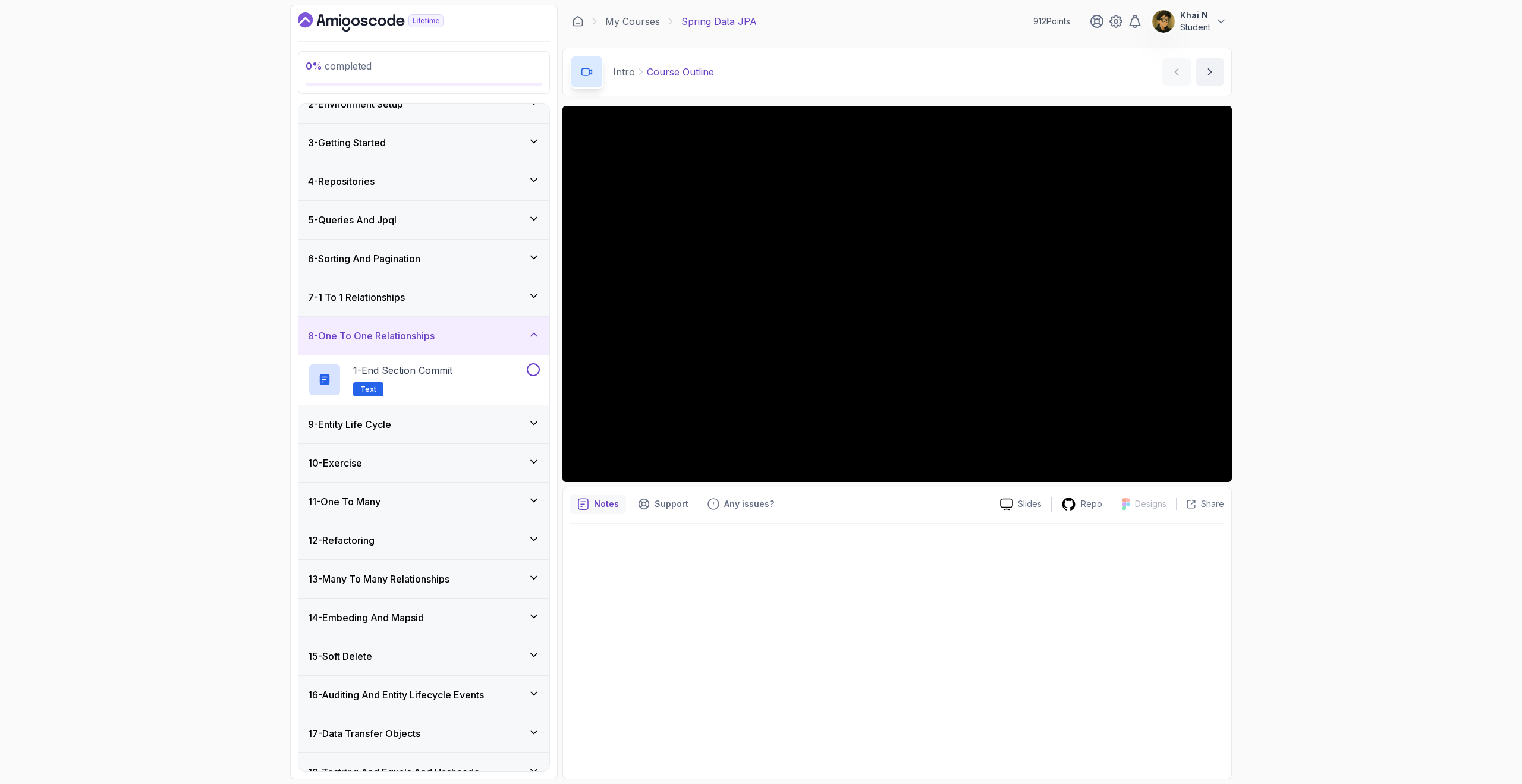
scroll to position [0, 0]
click at [391, 21] on icon "Dashboard" at bounding box center [370, 22] width 146 height 19
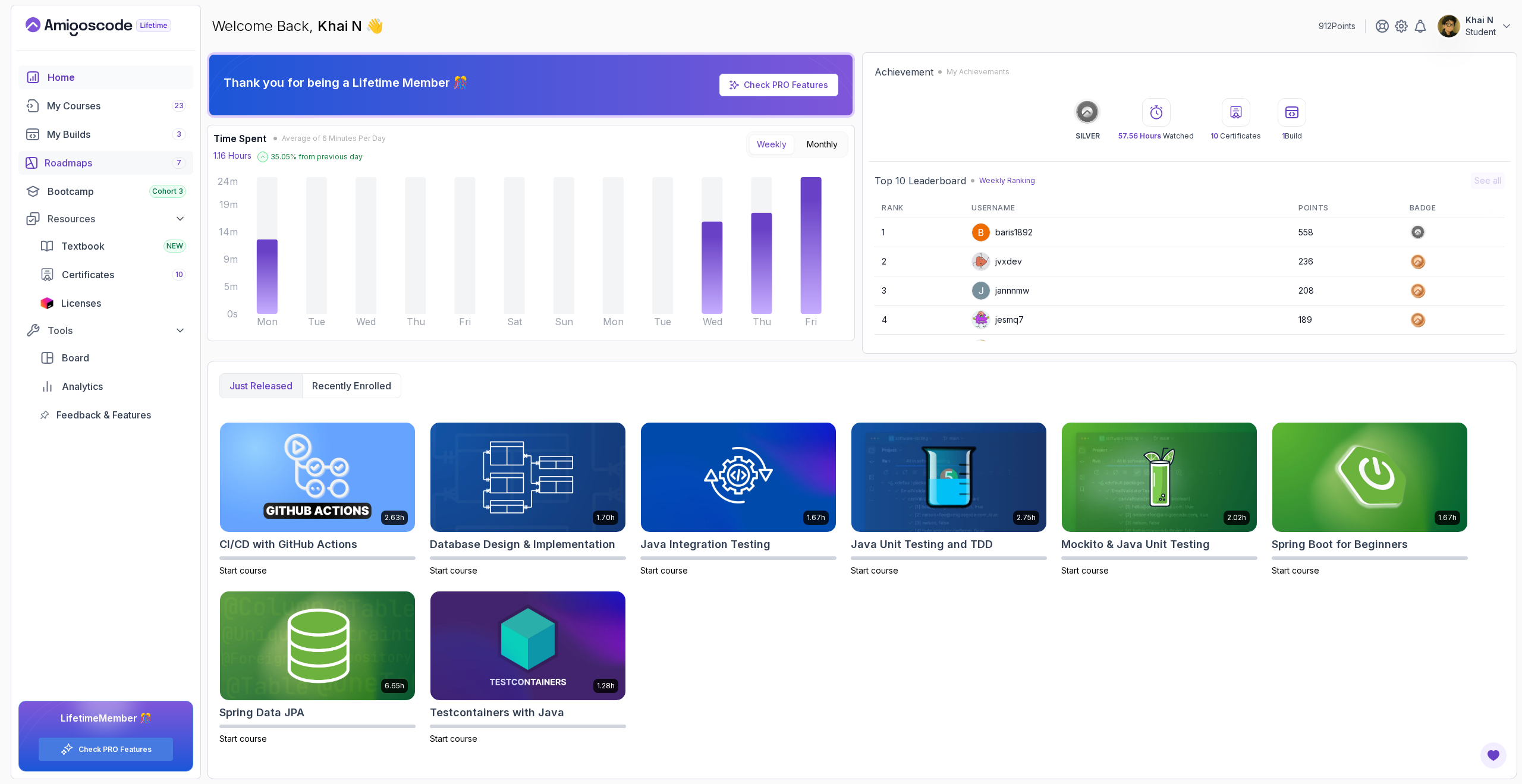
click at [120, 169] on div "Roadmaps 7" at bounding box center [115, 163] width 141 height 14
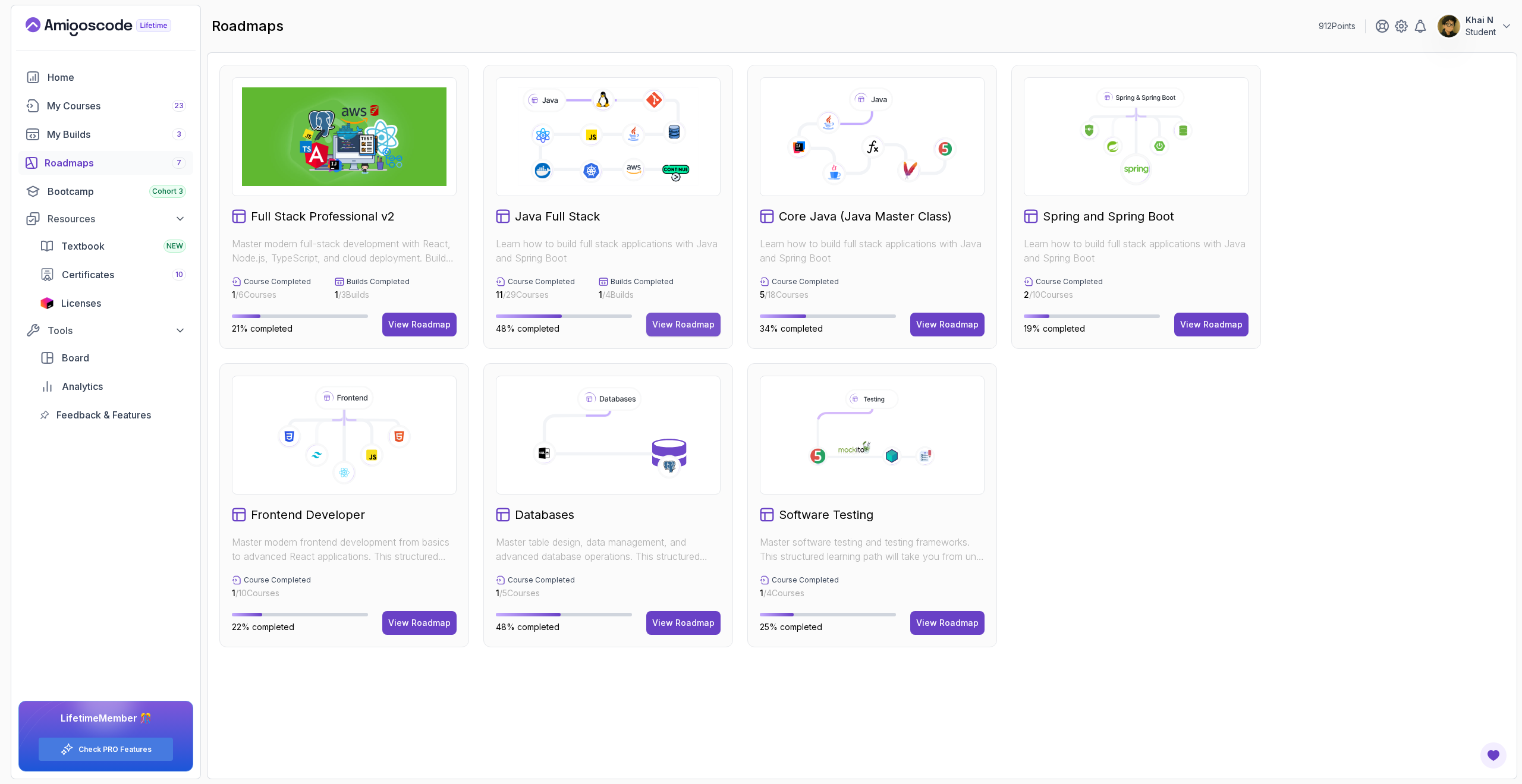
click at [682, 321] on div "View Roadmap" at bounding box center [683, 324] width 62 height 12
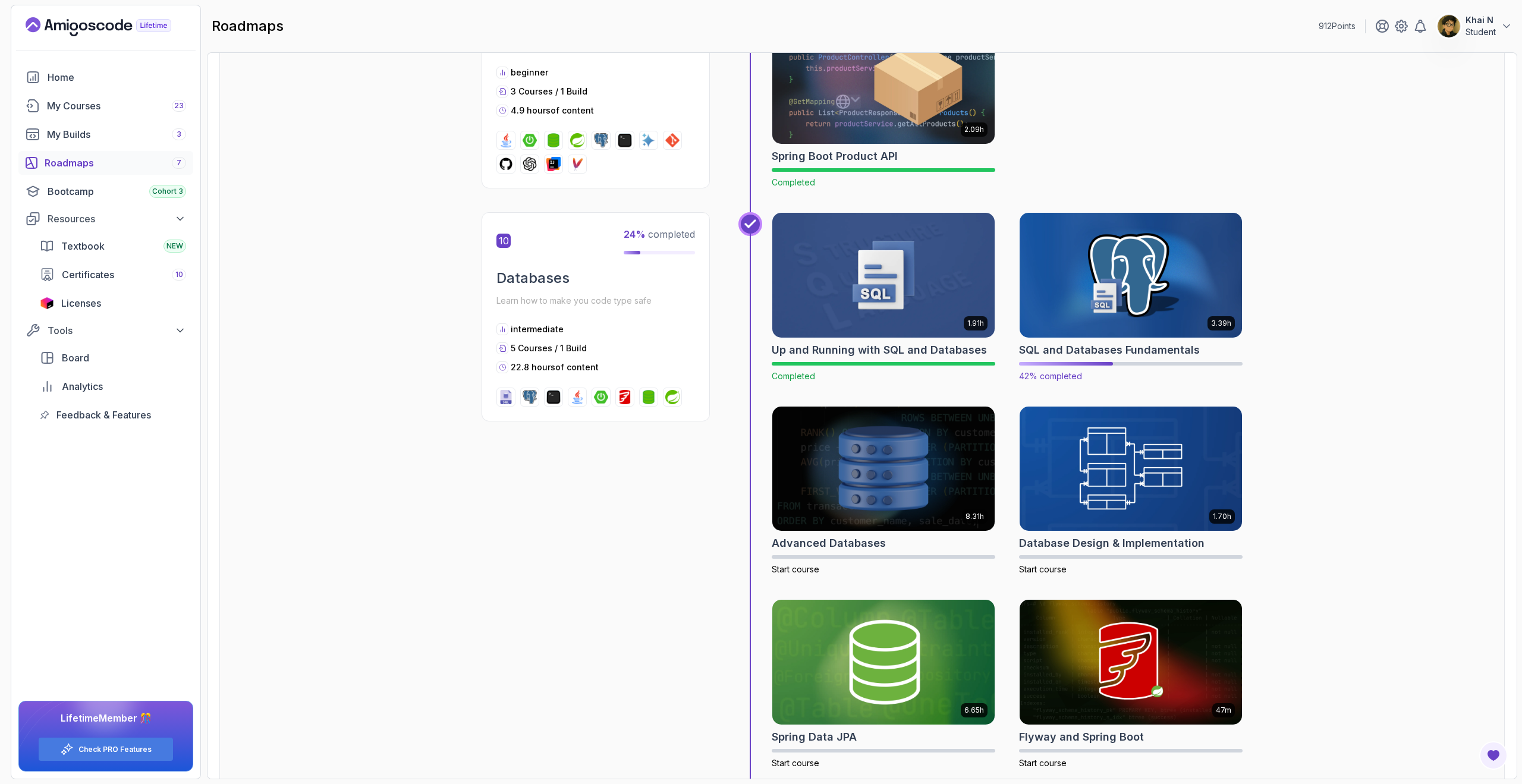
scroll to position [2553, 0]
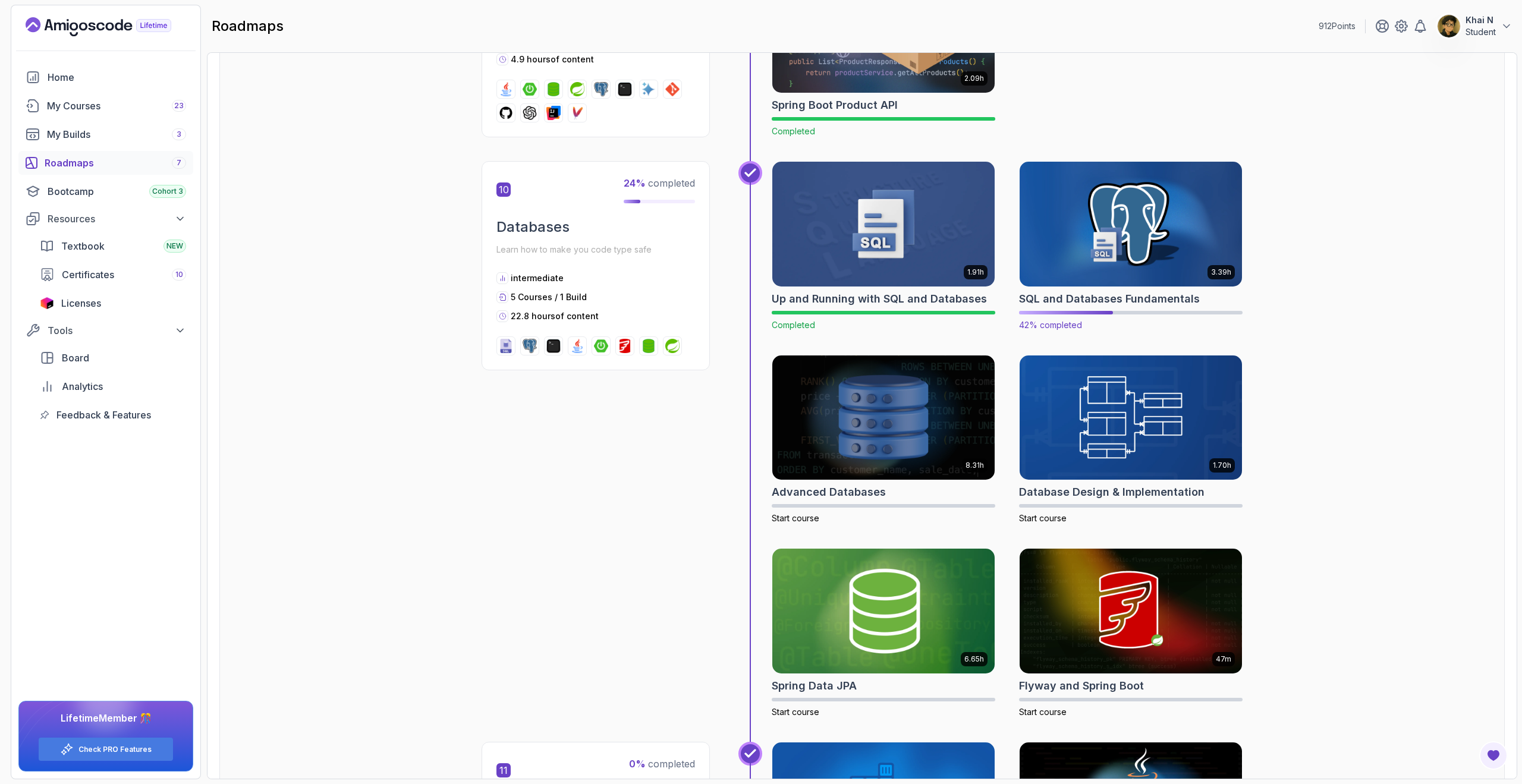
click at [1150, 225] on img at bounding box center [1131, 224] width 234 height 130
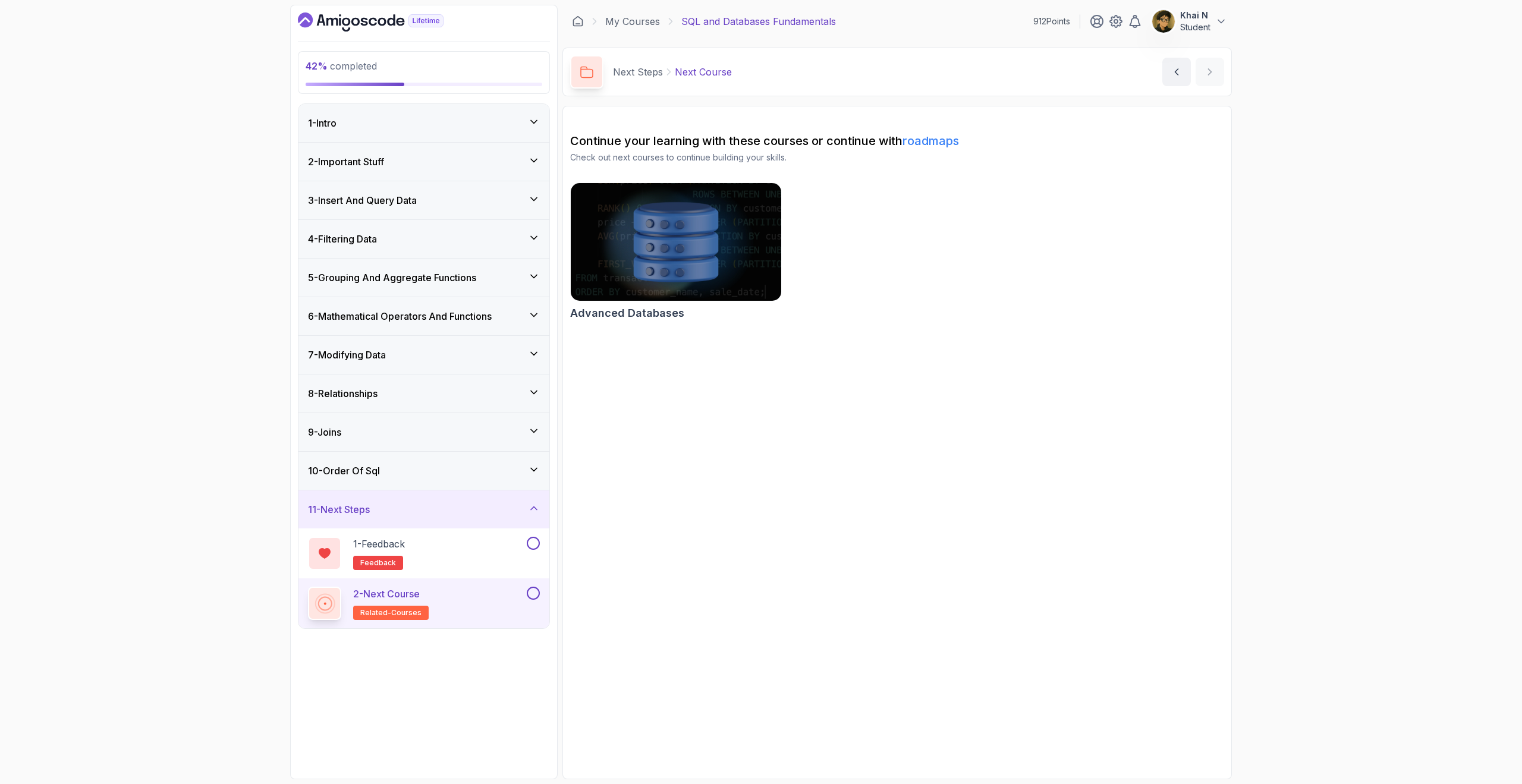
click at [463, 225] on div "4 - Filtering Data" at bounding box center [424, 239] width 251 height 38
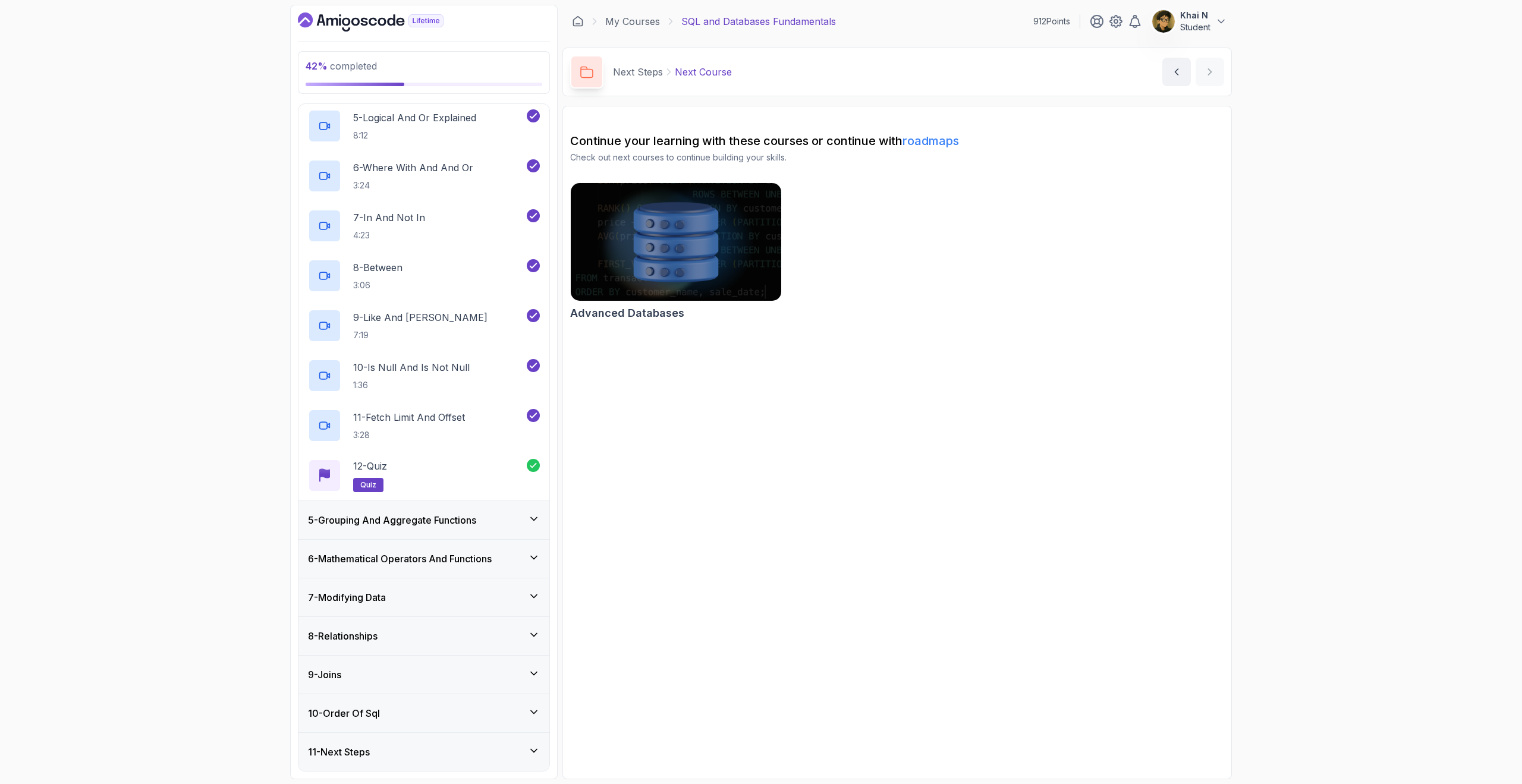
scroll to position [357, 0]
click at [459, 519] on h3 "5 - Grouping And Aggregate Functions" at bounding box center [392, 520] width 168 height 14
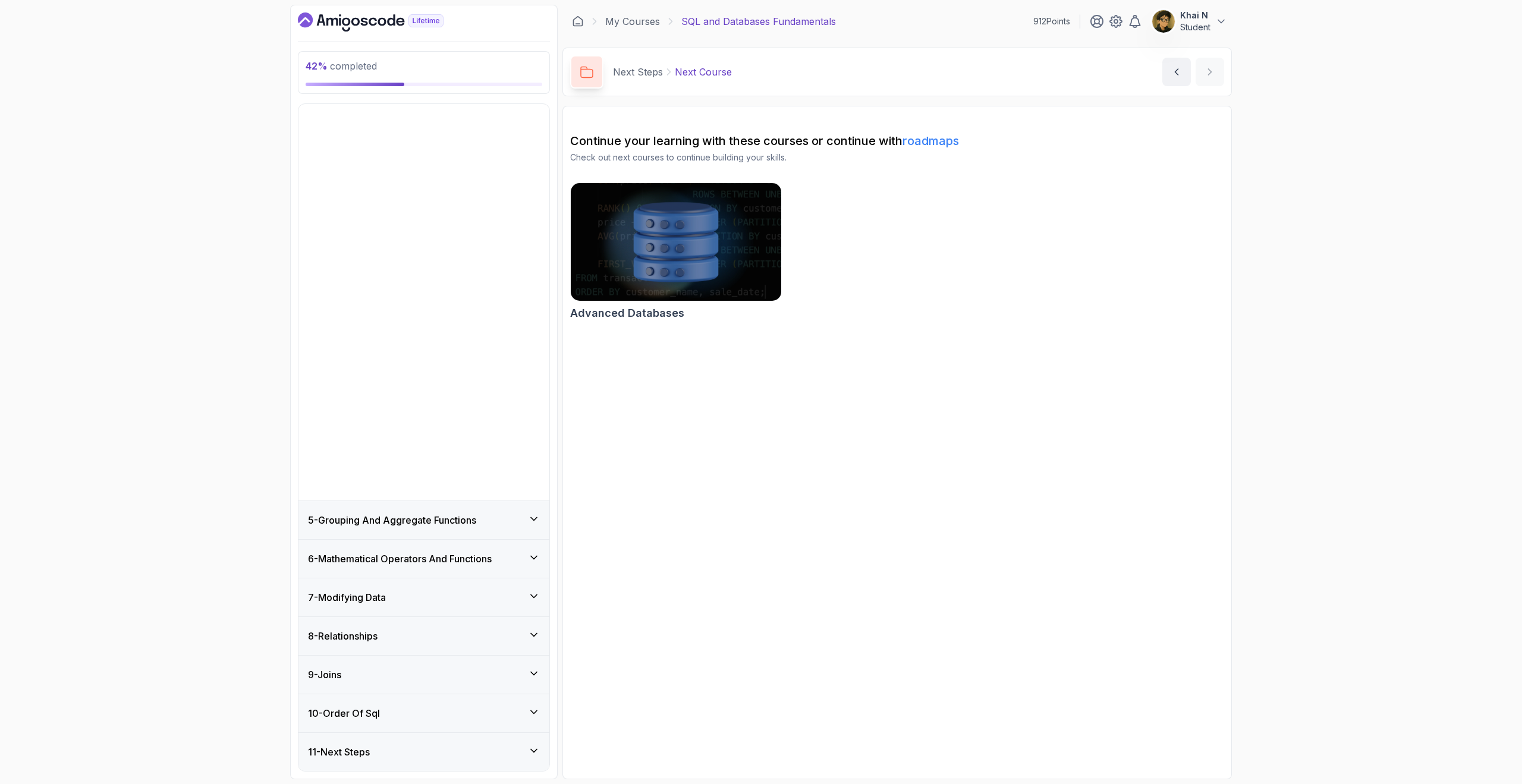
scroll to position [0, 0]
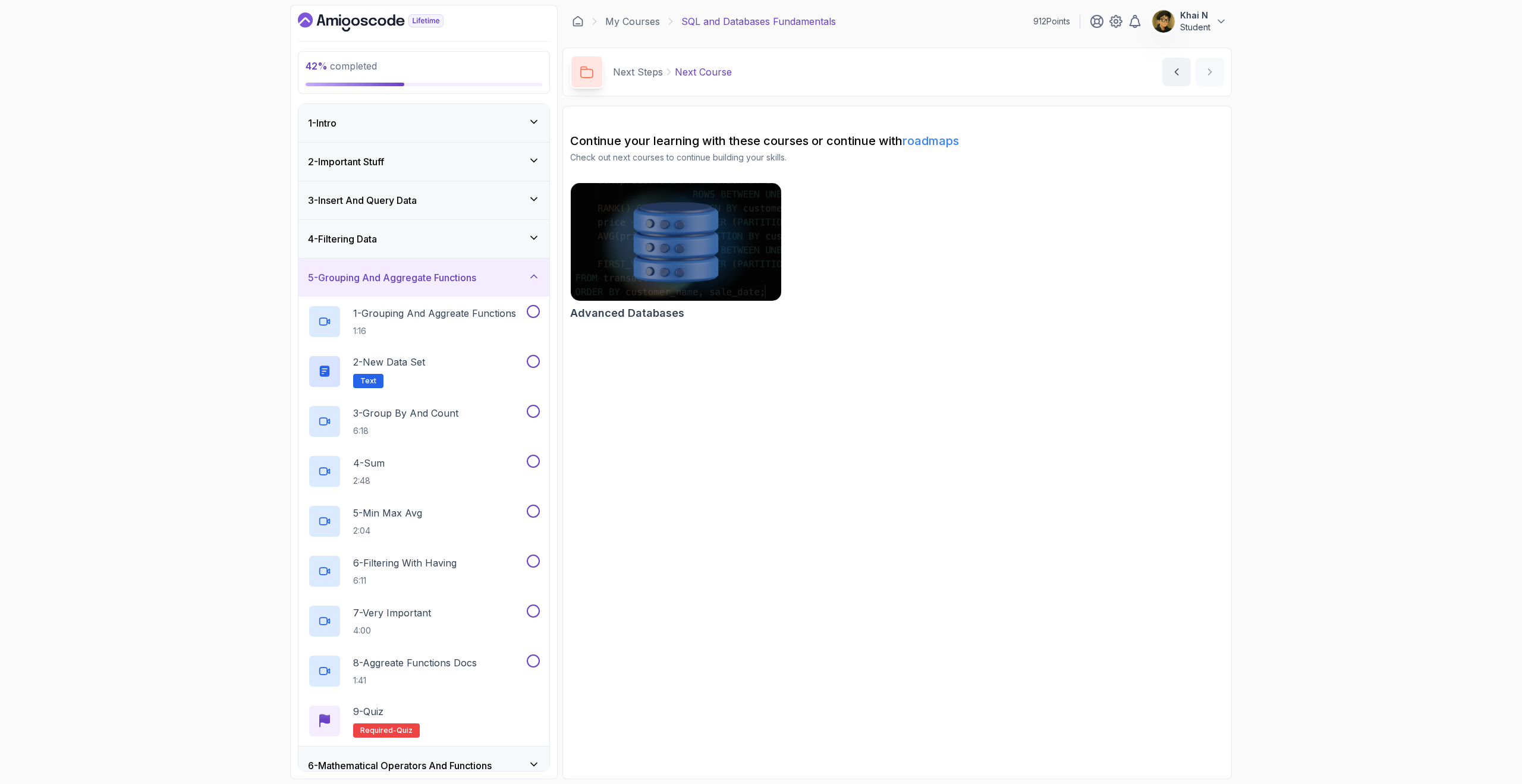
click at [483, 242] on div "4 - Filtering Data" at bounding box center [424, 239] width 232 height 14
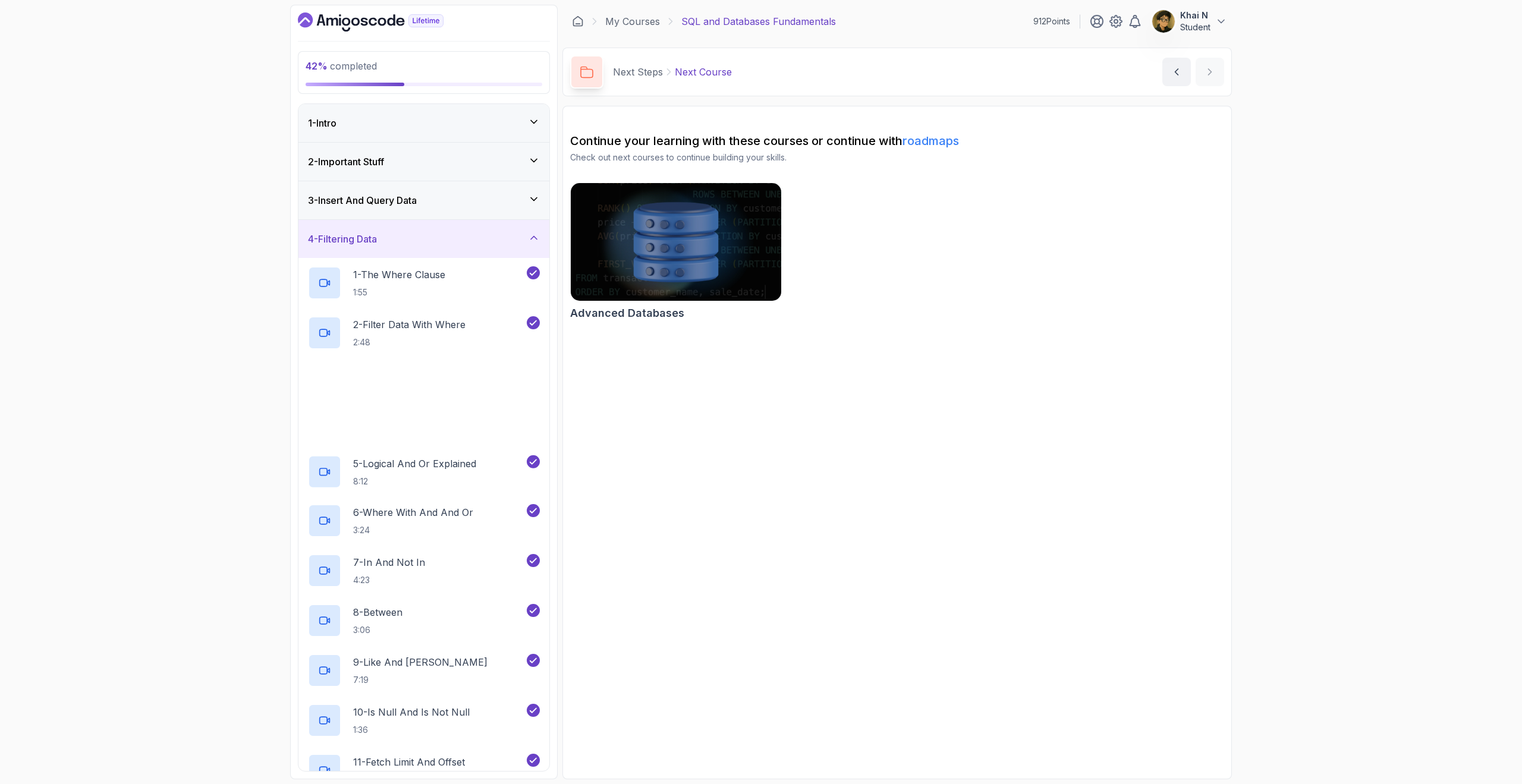
click at [480, 208] on div "3 - Insert And Query Data" at bounding box center [424, 200] width 251 height 38
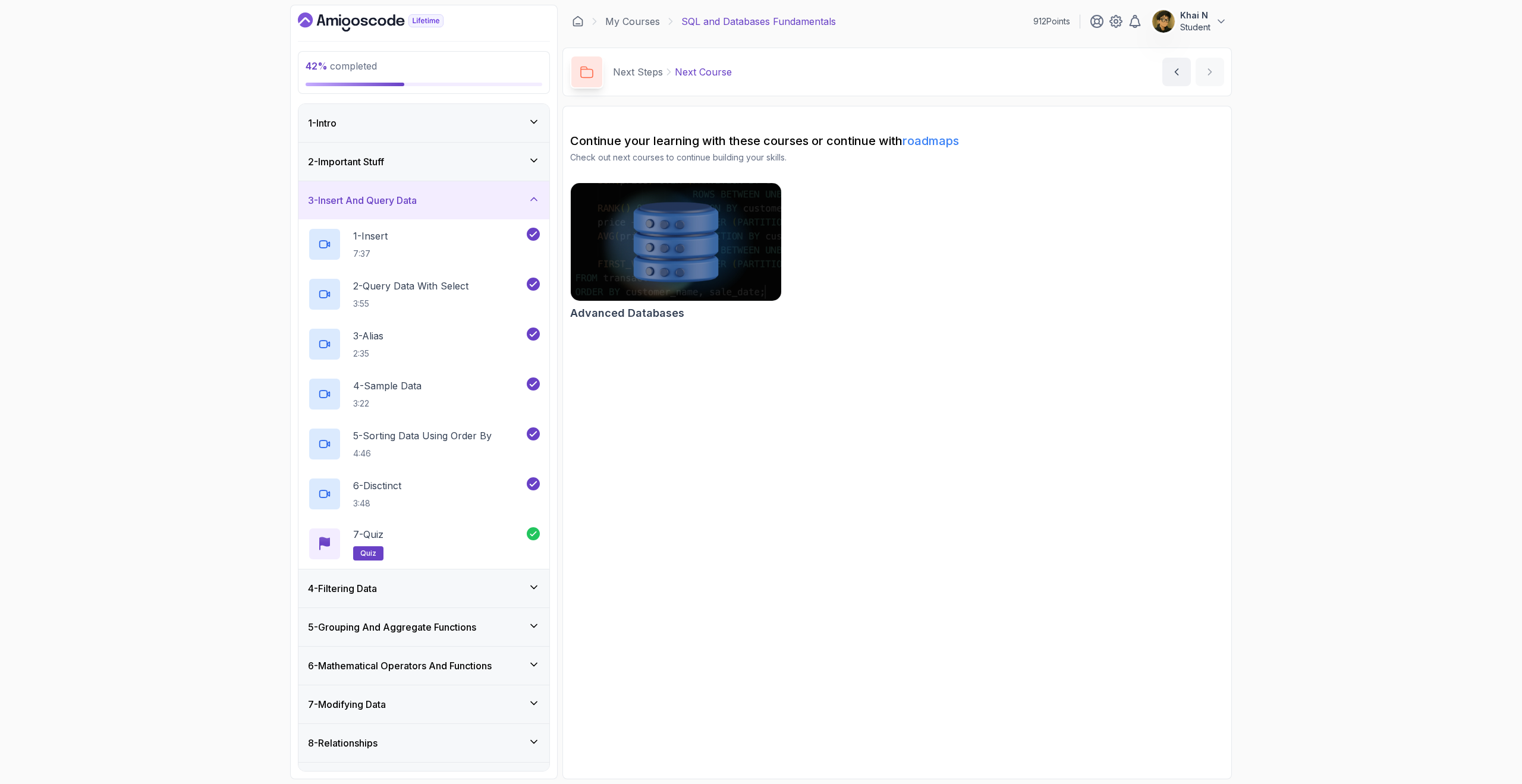
click at [480, 208] on div "3 - Insert And Query Data" at bounding box center [424, 200] width 251 height 38
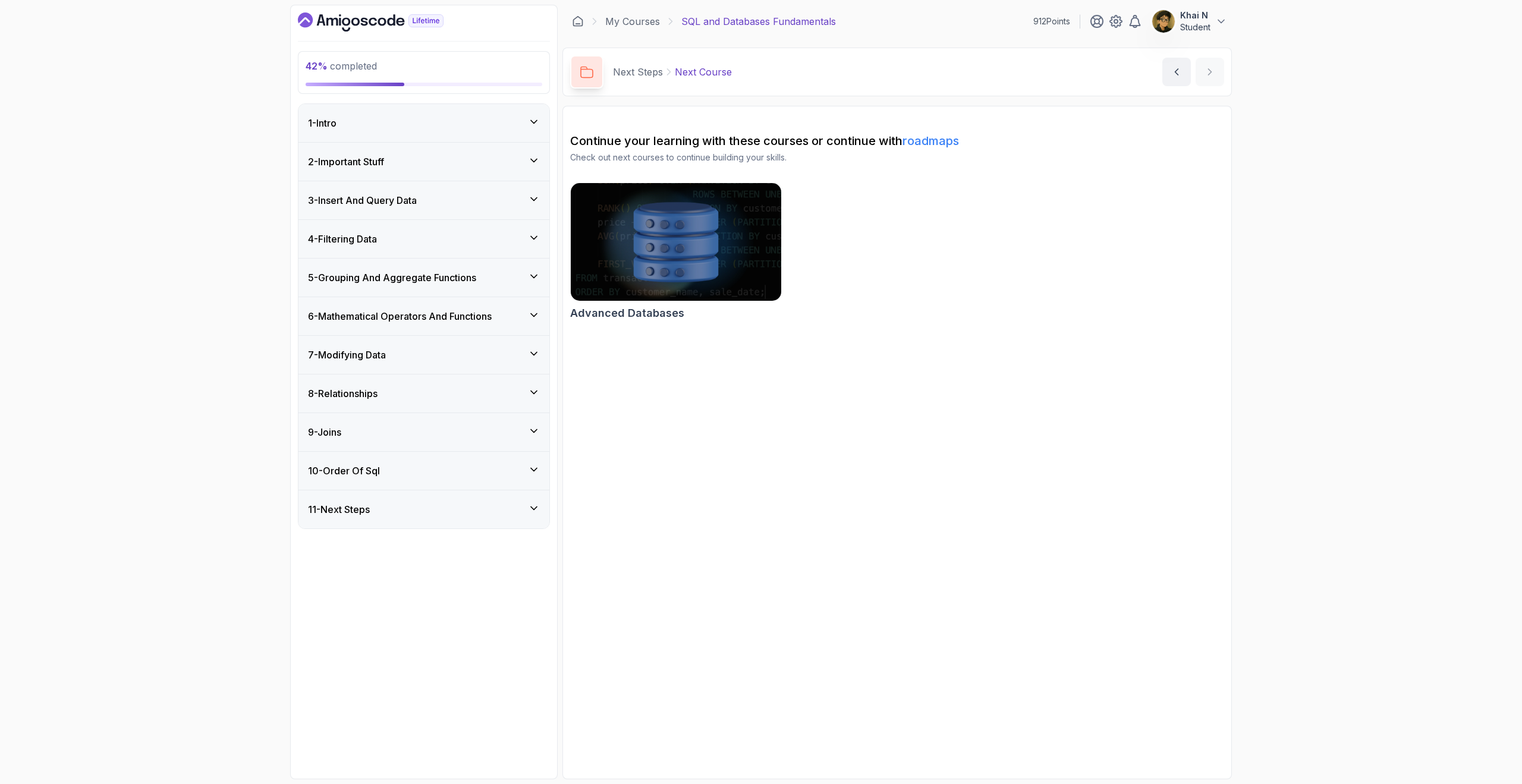
click at [457, 243] on div "4 - Filtering Data" at bounding box center [424, 239] width 232 height 14
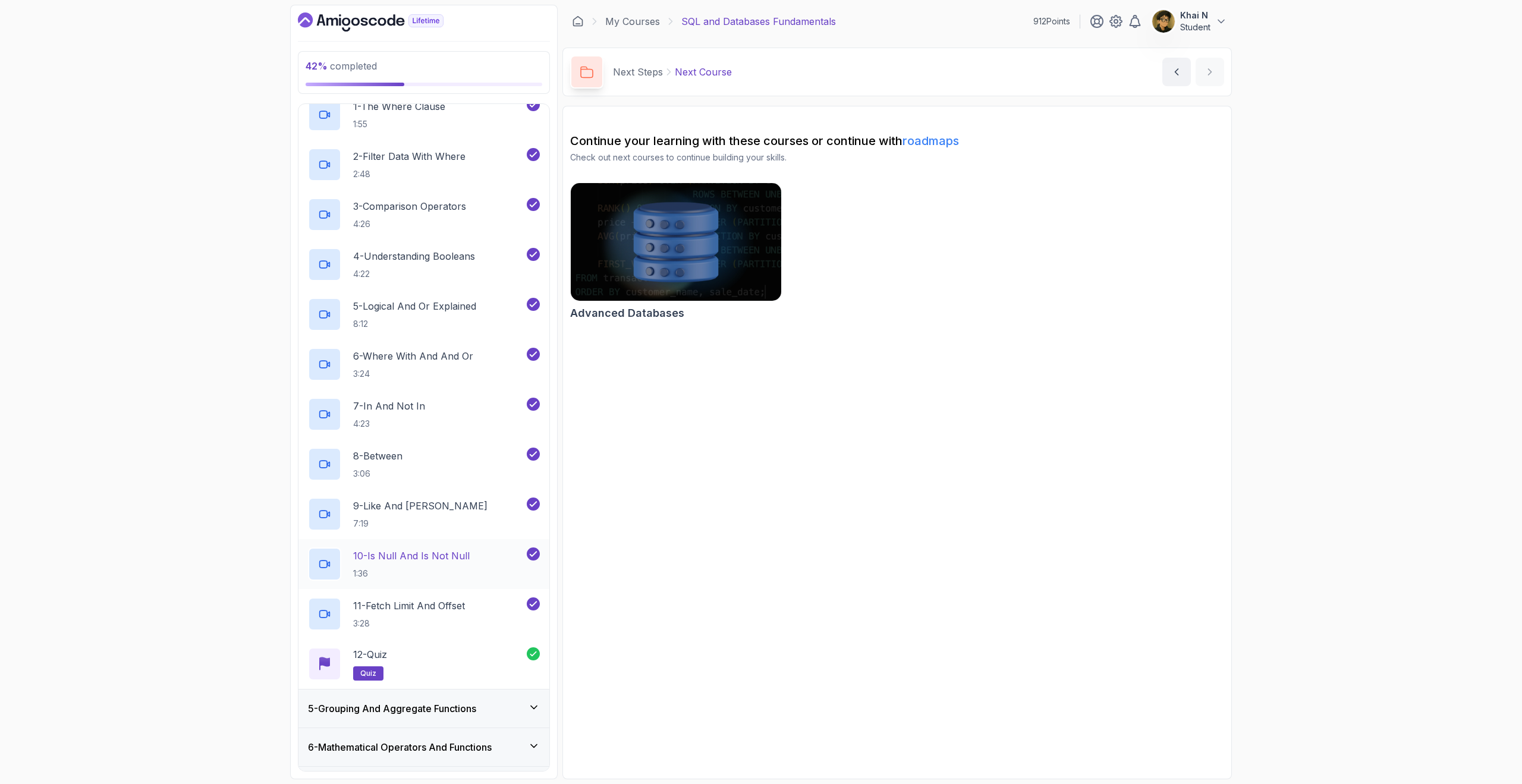
scroll to position [177, 0]
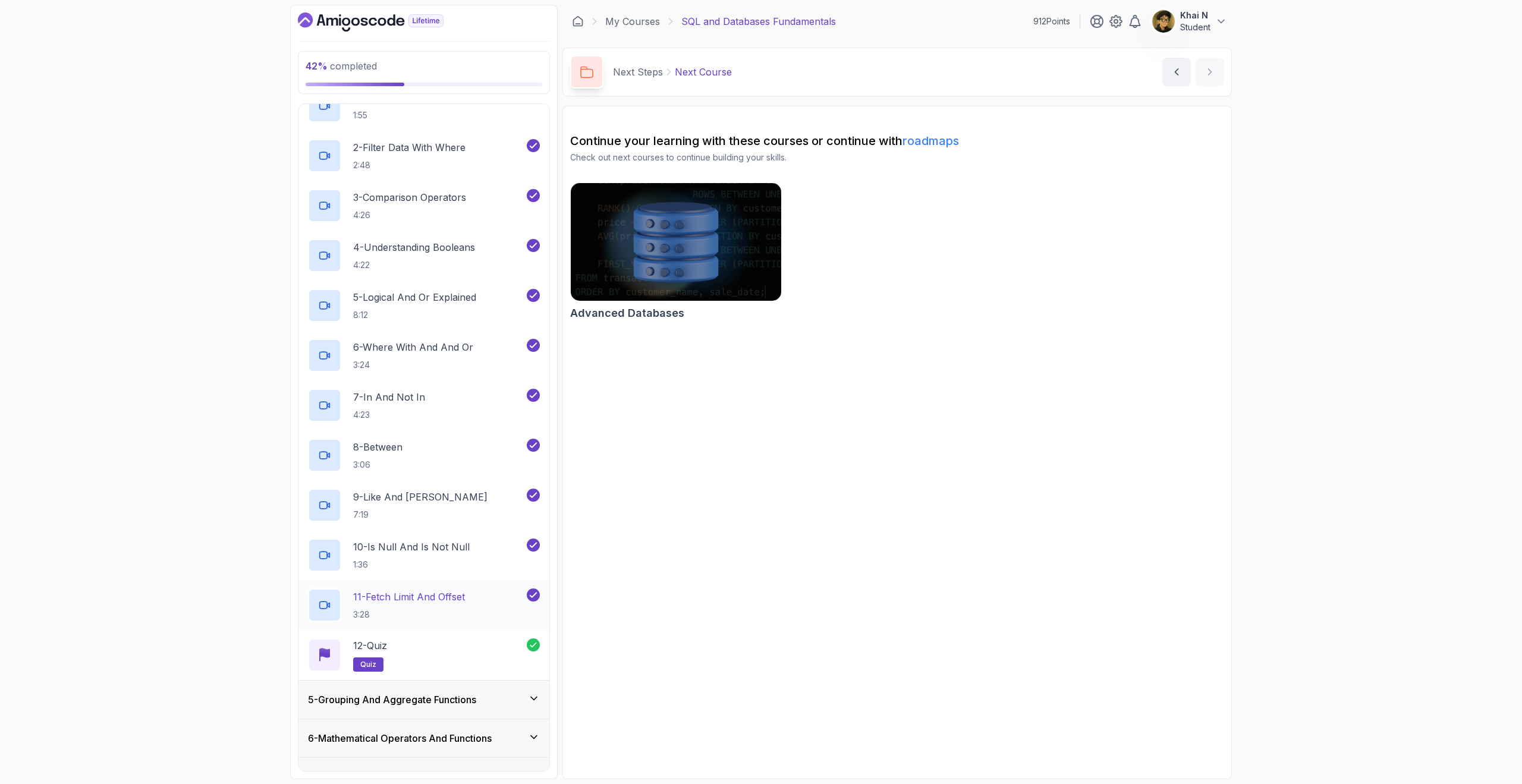
click at [460, 585] on div "11 - Fetch Limit And Offset 3:28" at bounding box center [424, 605] width 251 height 50
click at [472, 596] on div "11 - Fetch Limit And Offset 3:28" at bounding box center [416, 605] width 216 height 33
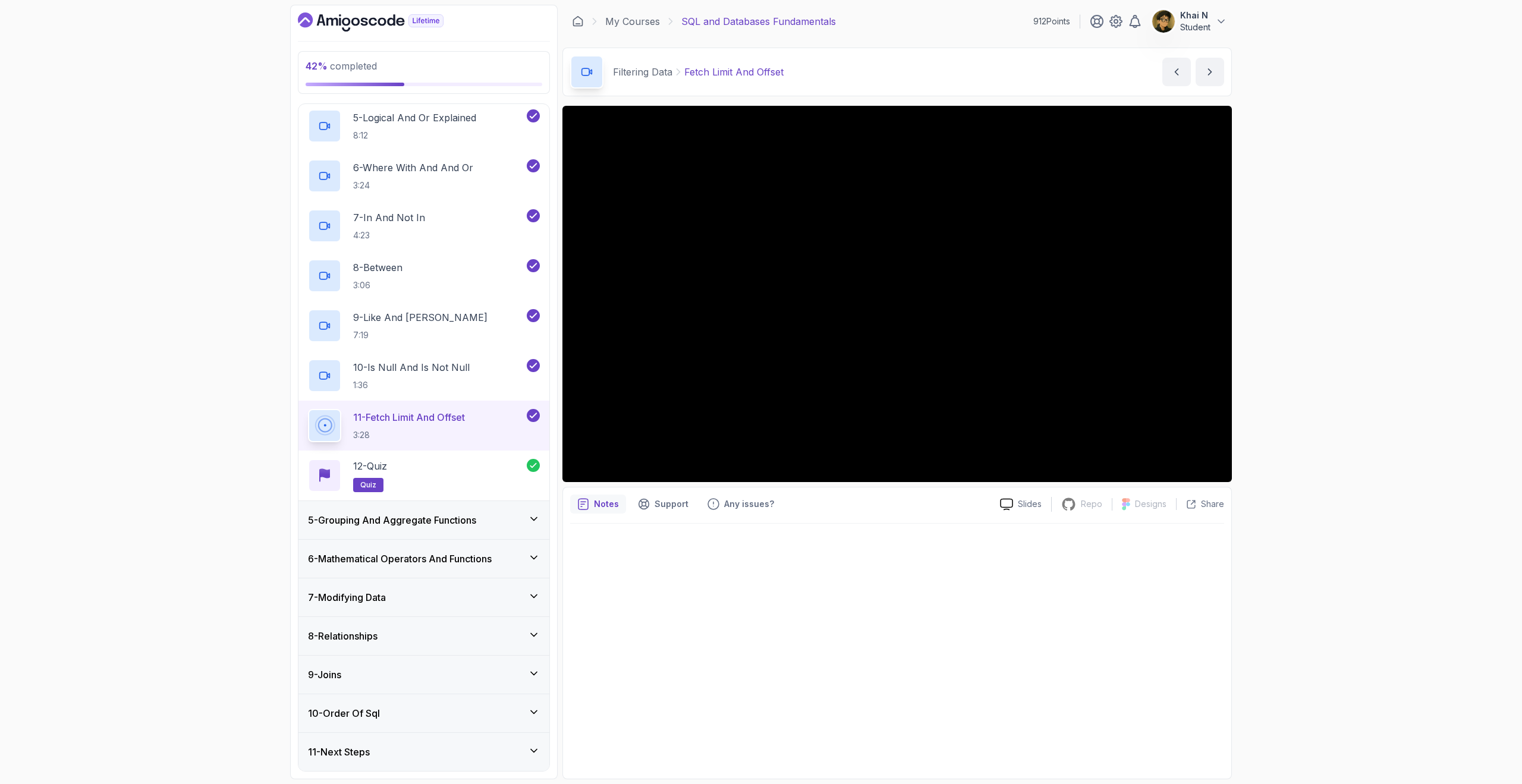
click at [398, 638] on div "8 - Relationships" at bounding box center [424, 636] width 232 height 14
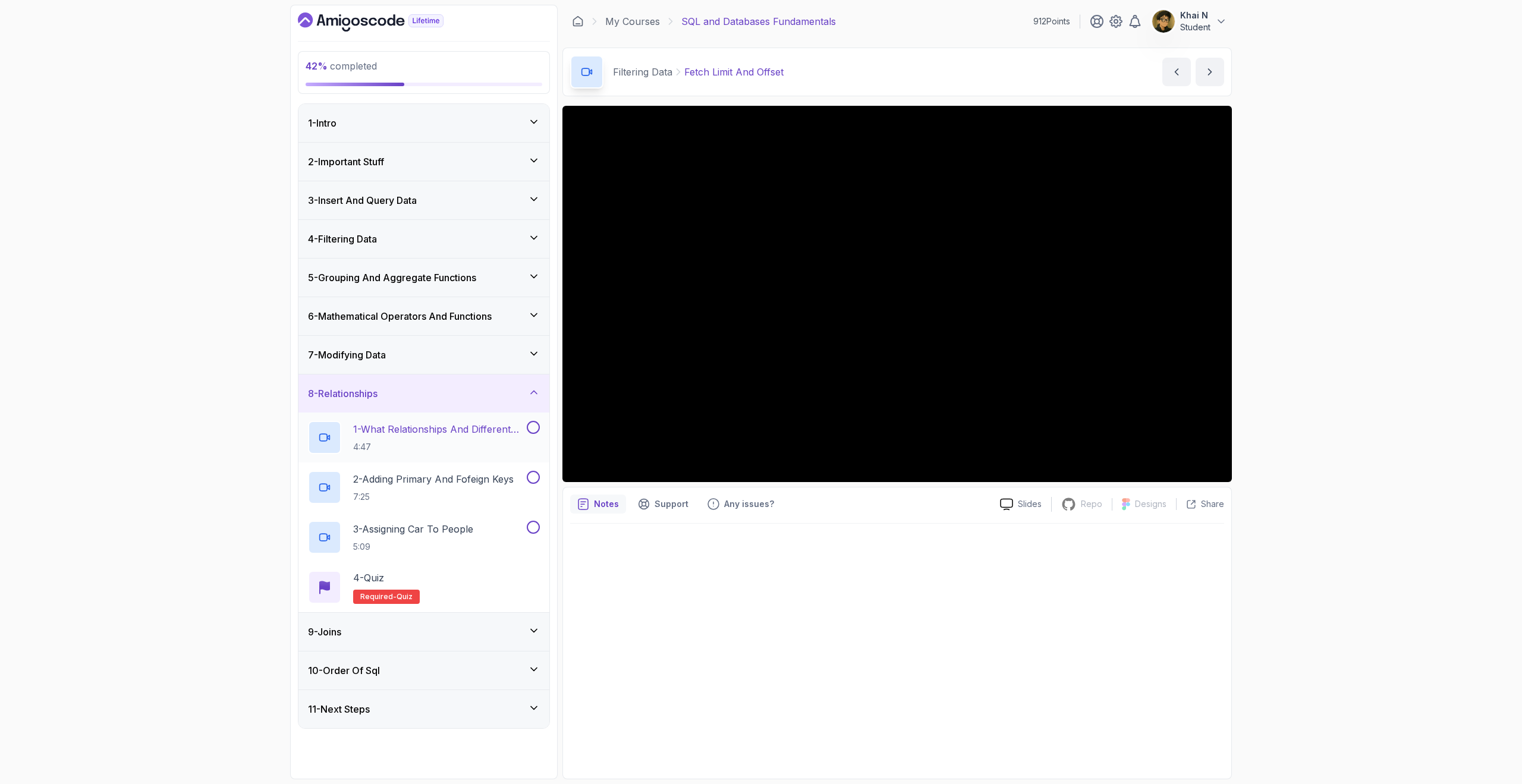
click at [454, 429] on p "1 - What Relationships And Different Types" at bounding box center [439, 429] width 171 height 14
